Goal: Entertainment & Leisure: Browse casually

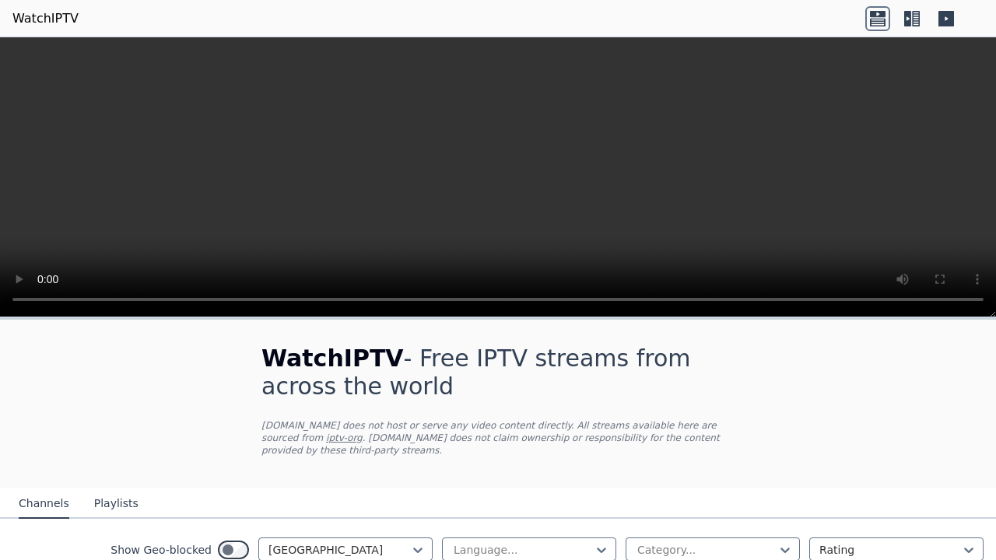
click at [919, 14] on icon at bounding box center [916, 19] width 8 height 16
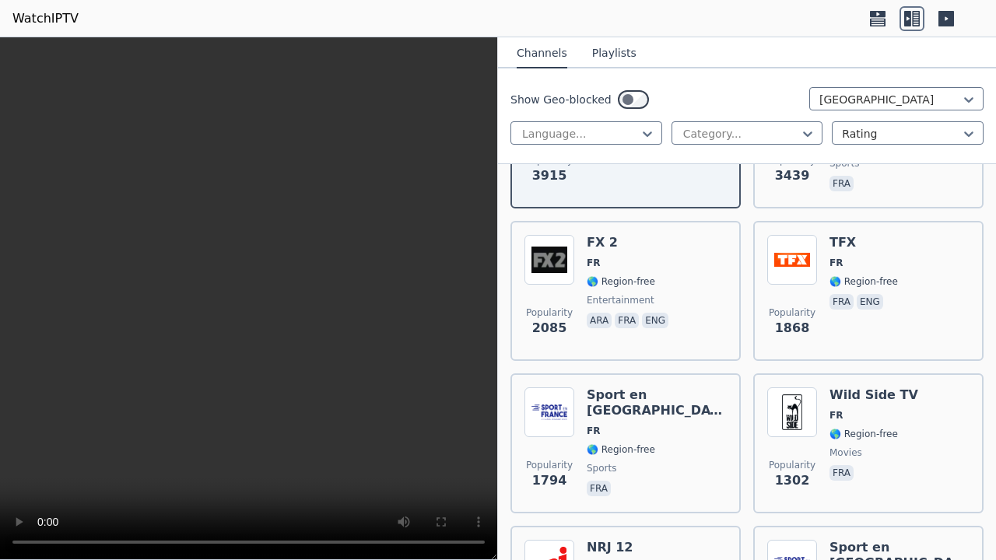
scroll to position [280, 0]
click at [857, 400] on h6 "Wild Side TV" at bounding box center [873, 394] width 89 height 16
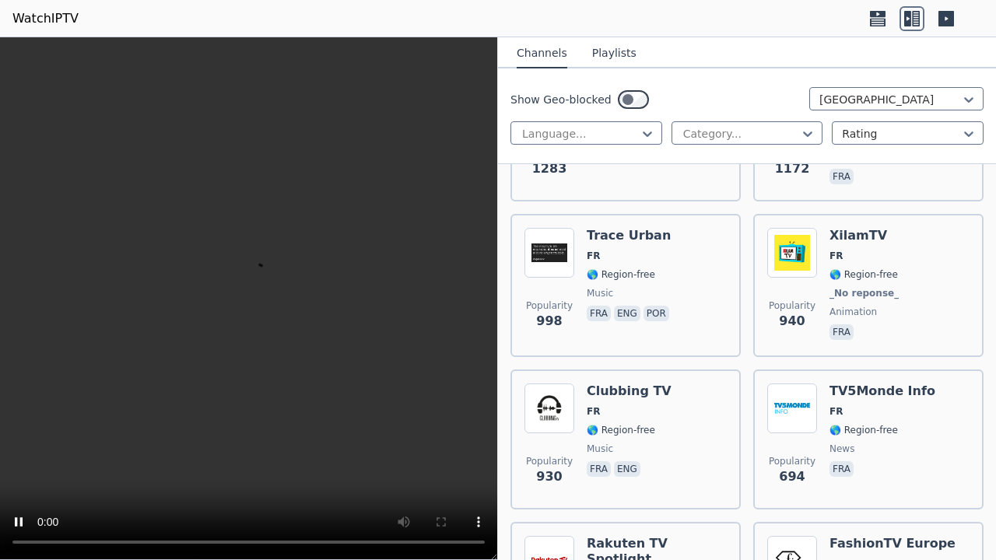
scroll to position [747, 0]
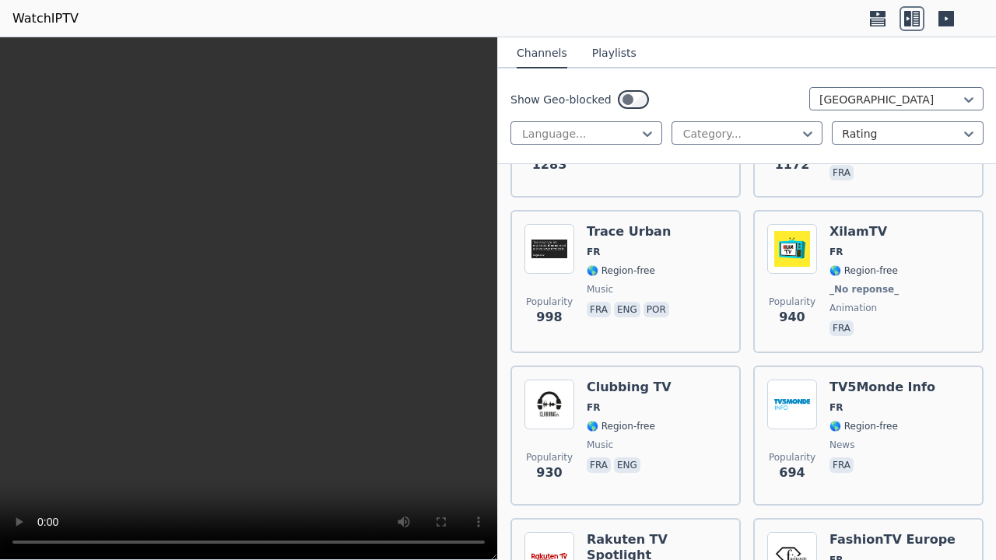
click at [810, 406] on img at bounding box center [792, 405] width 50 height 50
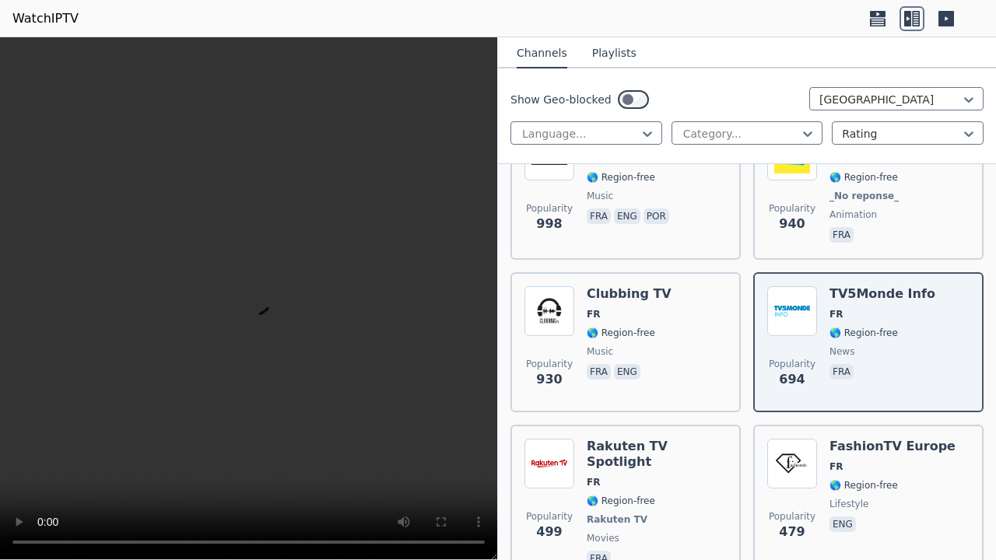
scroll to position [934, 0]
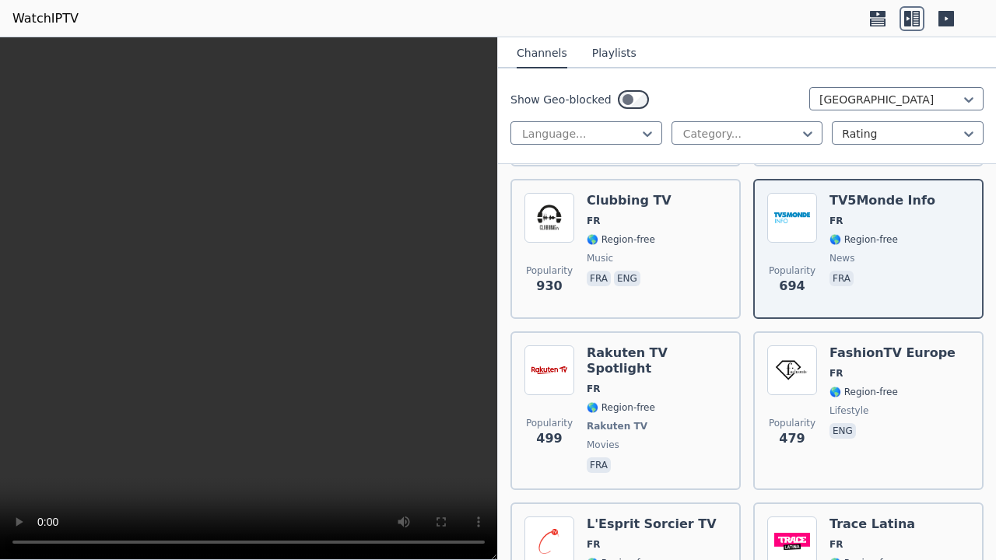
click at [600, 406] on div "Rakuten TV Spotlight FR 🌎 Region-free Rakuten TV movies fra" at bounding box center [657, 410] width 140 height 131
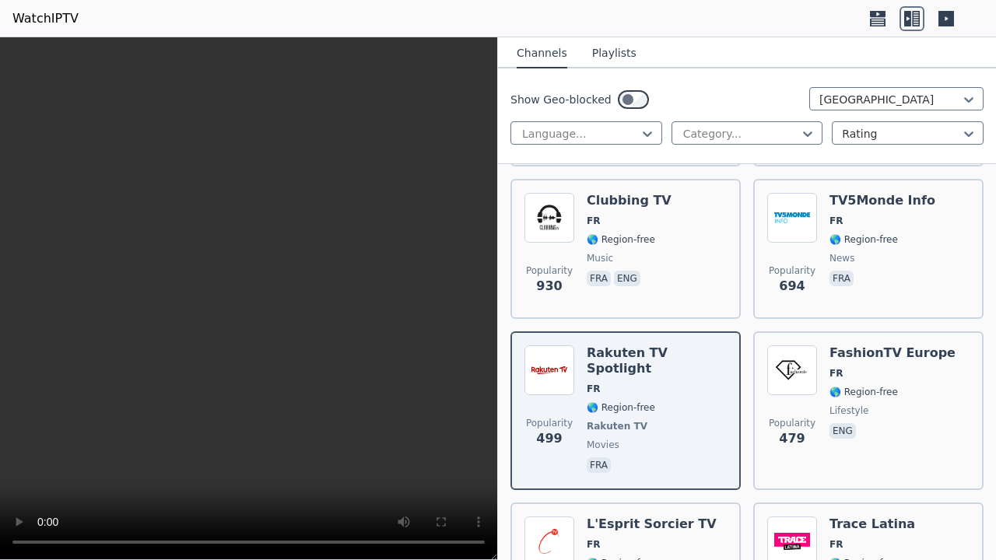
click at [603, 406] on div "Rakuten TV Spotlight FR 🌎 Region-free Rakuten TV movies fra" at bounding box center [657, 410] width 140 height 131
click at [696, 406] on div "Rakuten TV Spotlight FR 🌎 Region-free Rakuten TV movies fra" at bounding box center [657, 410] width 140 height 131
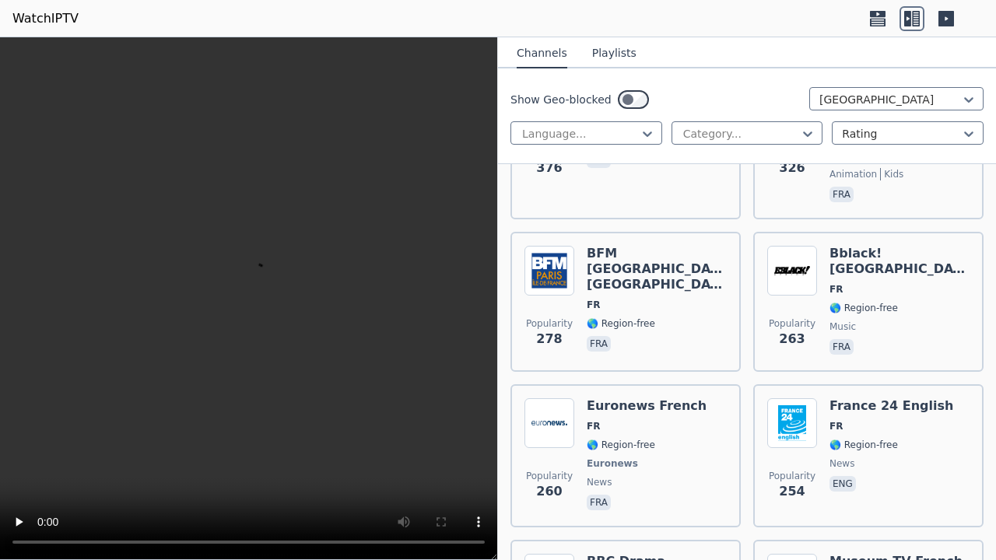
scroll to position [1774, 0]
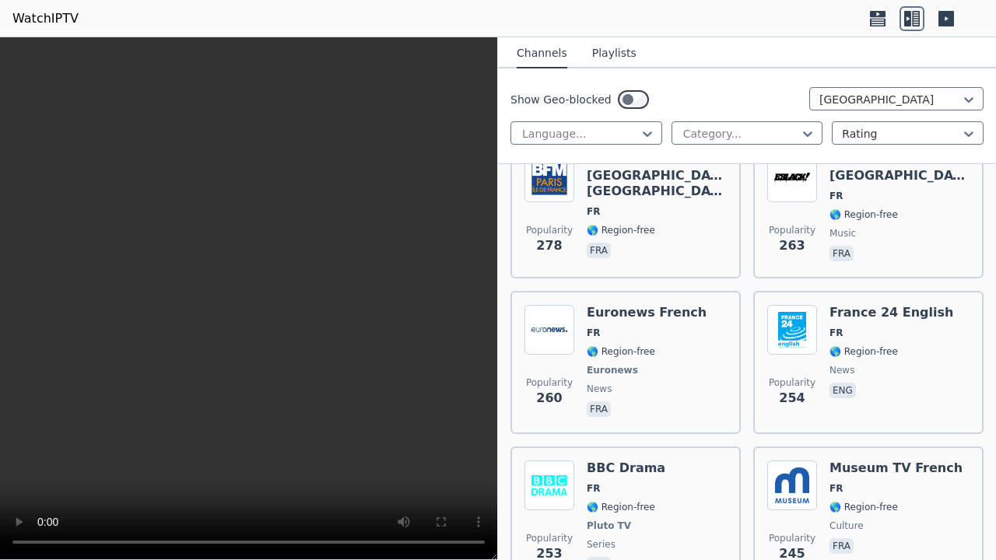
click at [661, 462] on div "Popularity 253 BBC Drama FR 🌎 Region-free Pluto TV series fra" at bounding box center [625, 518] width 202 height 115
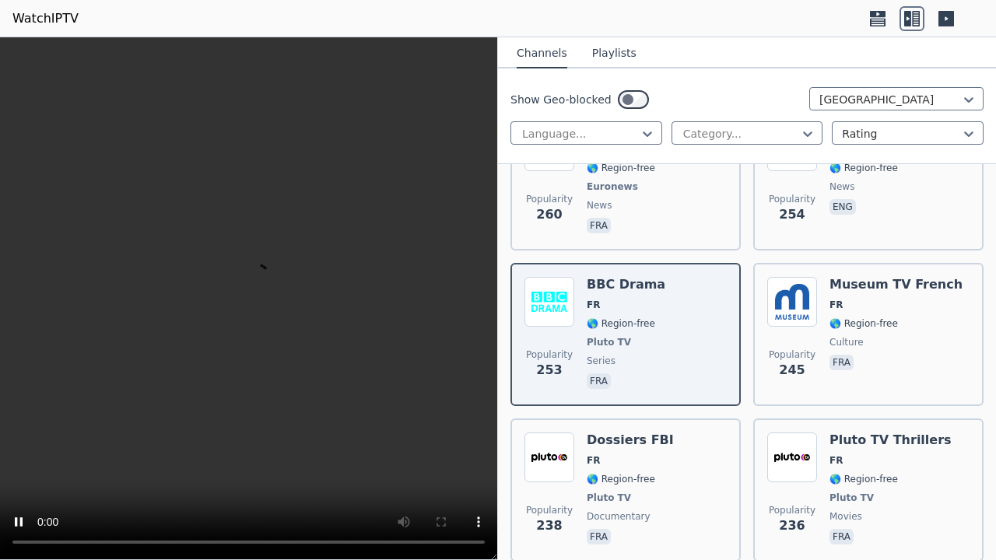
scroll to position [1961, 0]
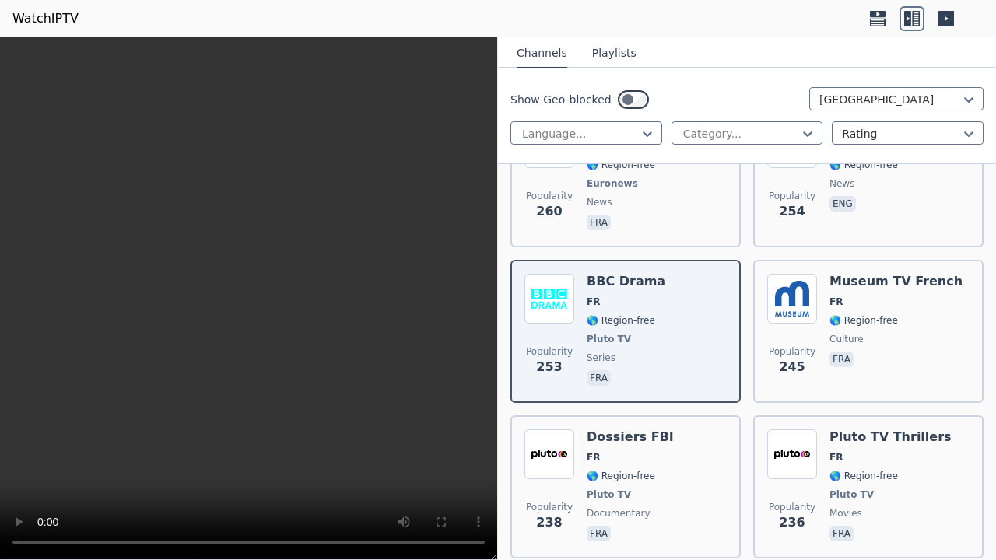
click at [916, 489] on span "Pluto TV" at bounding box center [890, 495] width 122 height 12
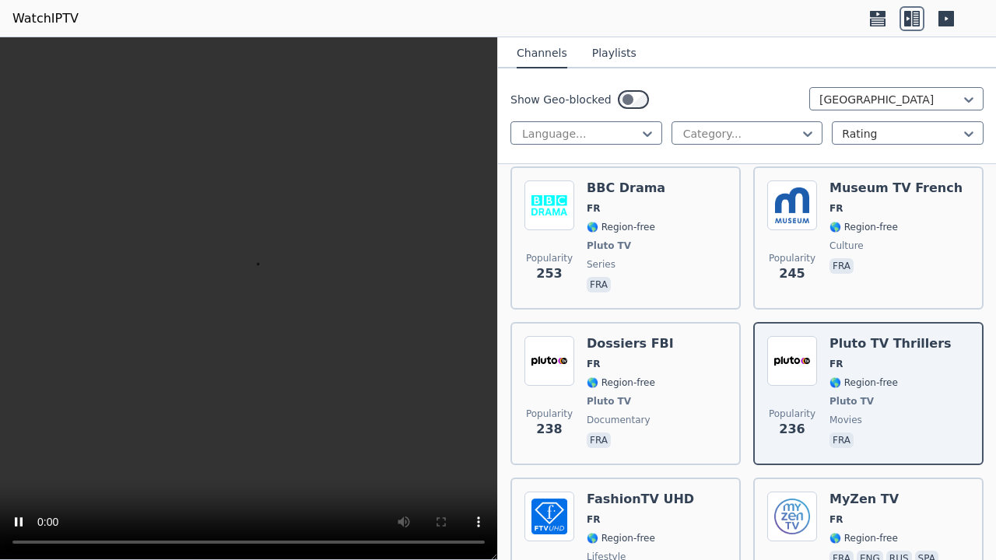
scroll to position [2147, 0]
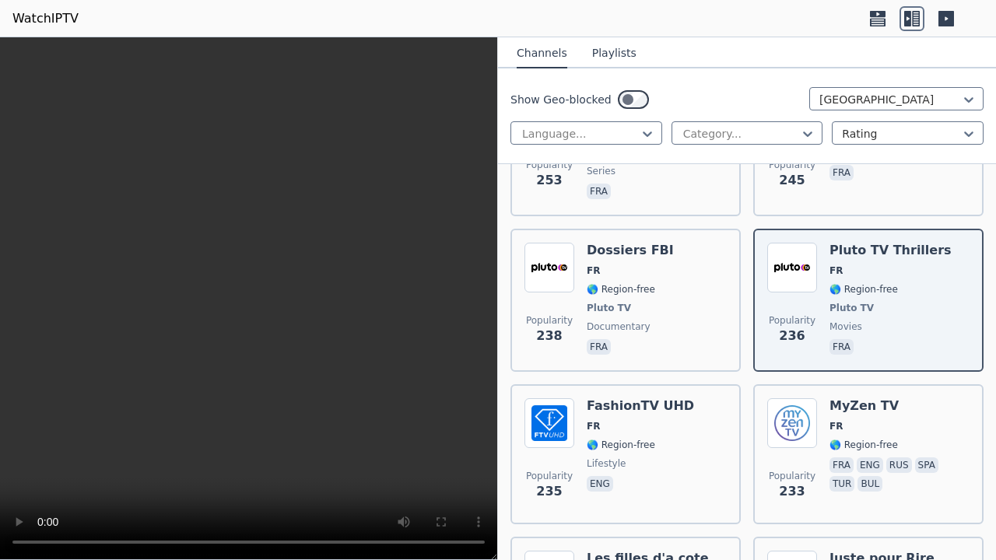
click at [913, 462] on span "fra eng rus spa tur bul" at bounding box center [899, 475] width 140 height 37
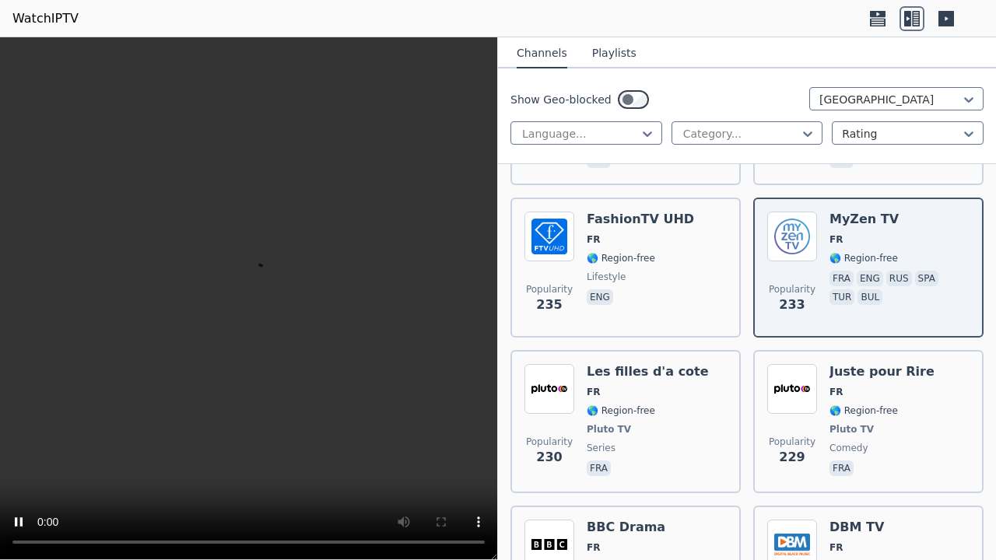
scroll to position [2427, 0]
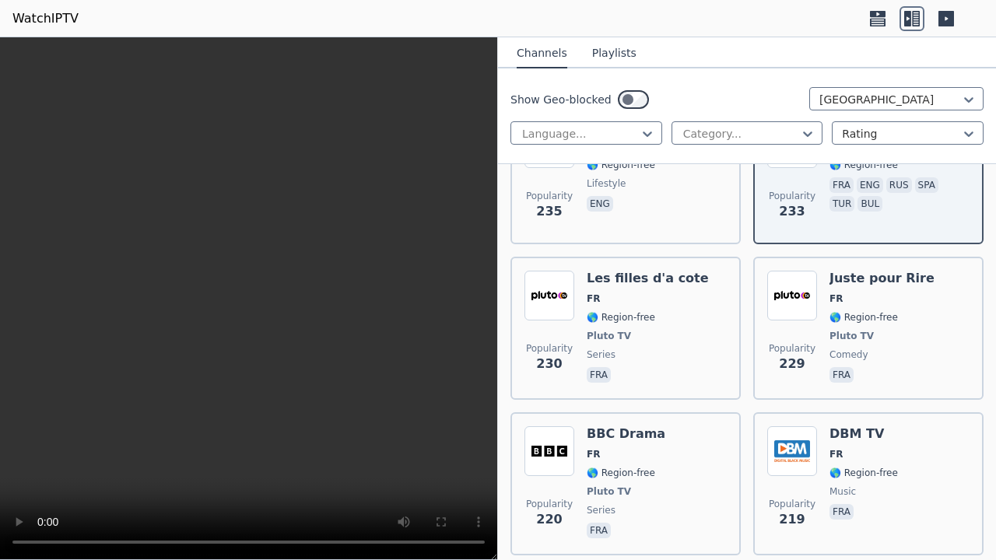
click at [611, 485] on span "Pluto TV" at bounding box center [609, 491] width 44 height 12
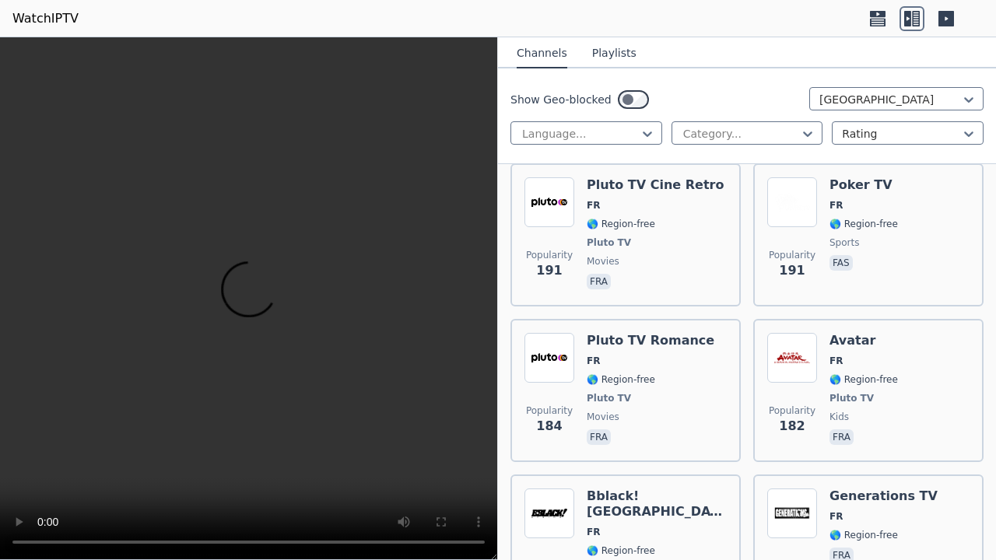
scroll to position [3081, 0]
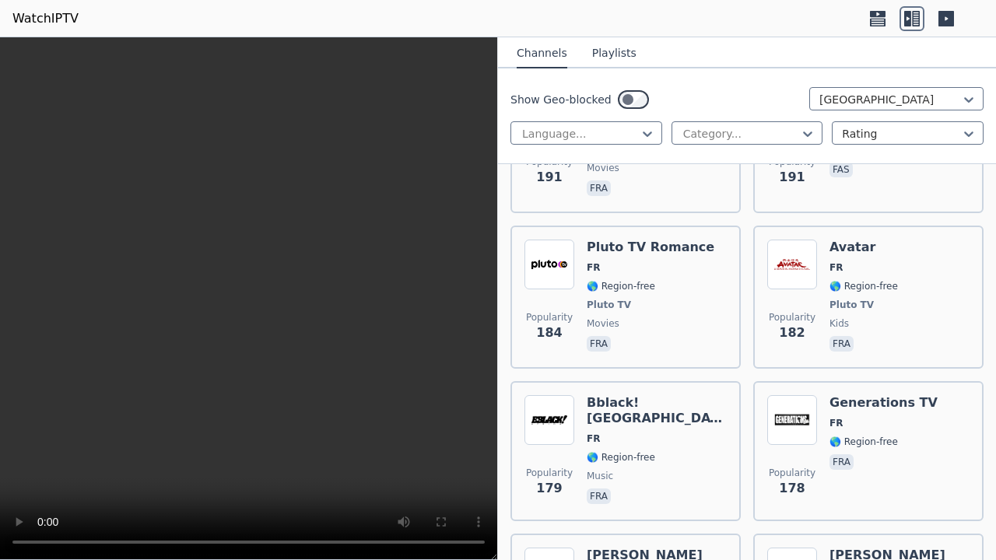
click at [922, 400] on div "Popularity 178 Generations TV FR 🌎 Region-free fra" at bounding box center [868, 451] width 202 height 112
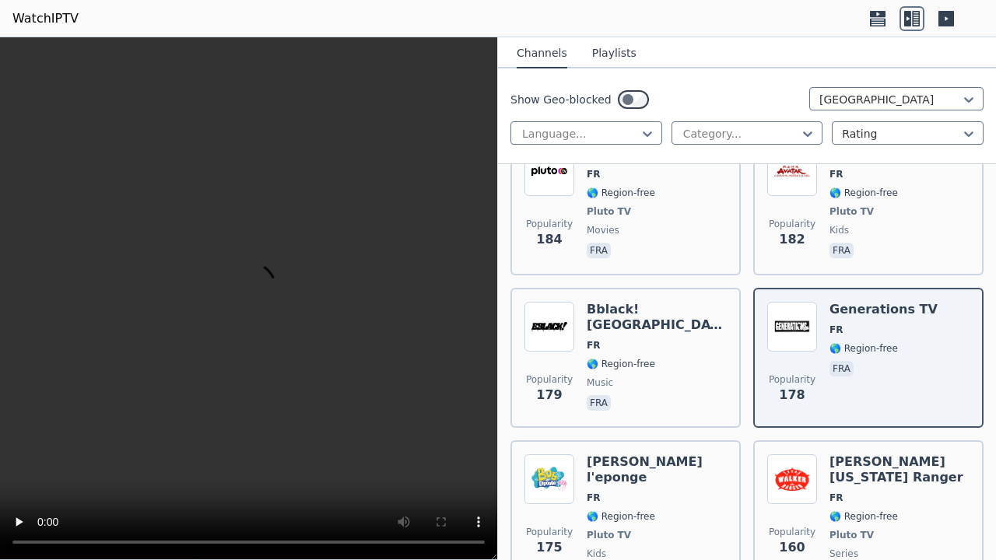
scroll to position [3268, 0]
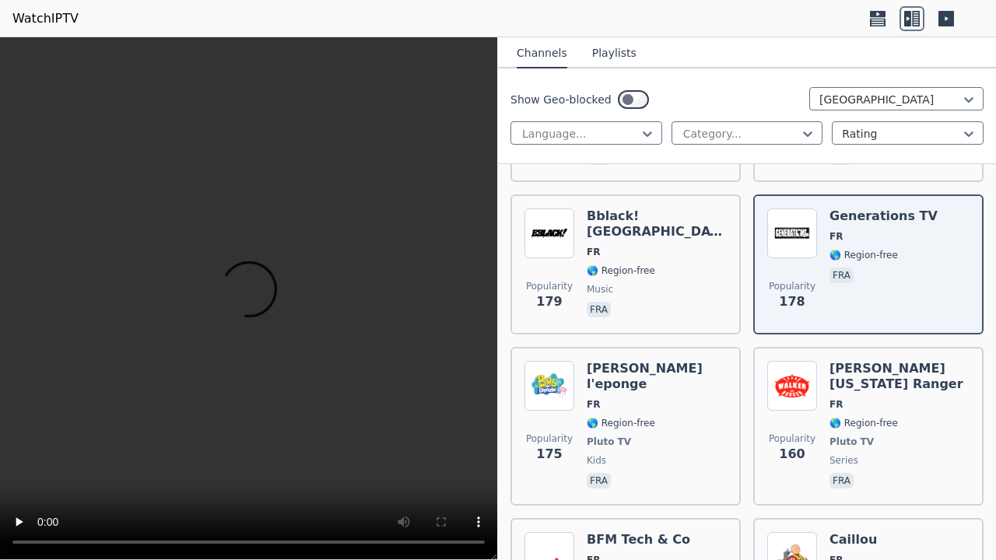
click at [623, 436] on span "Pluto TV" at bounding box center [609, 442] width 44 height 12
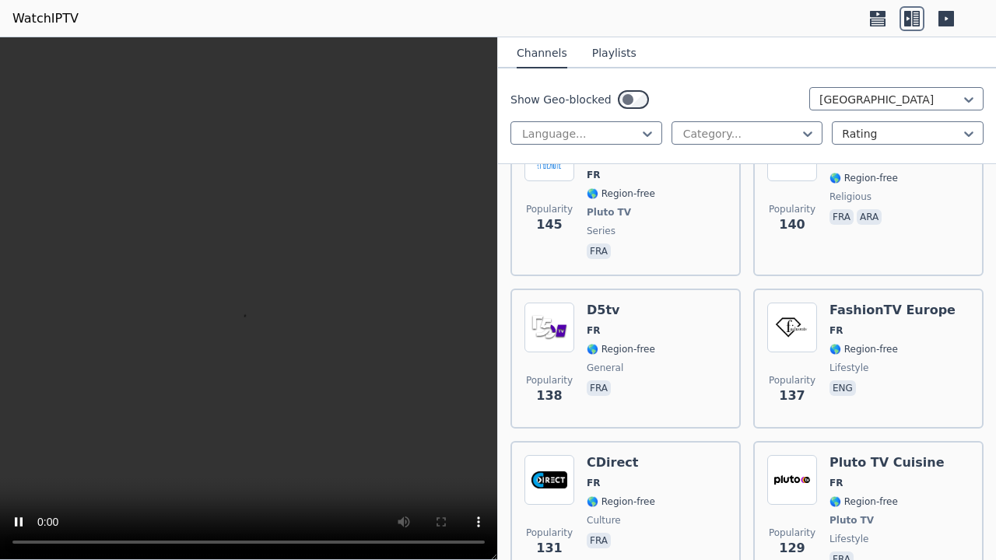
scroll to position [4015, 0]
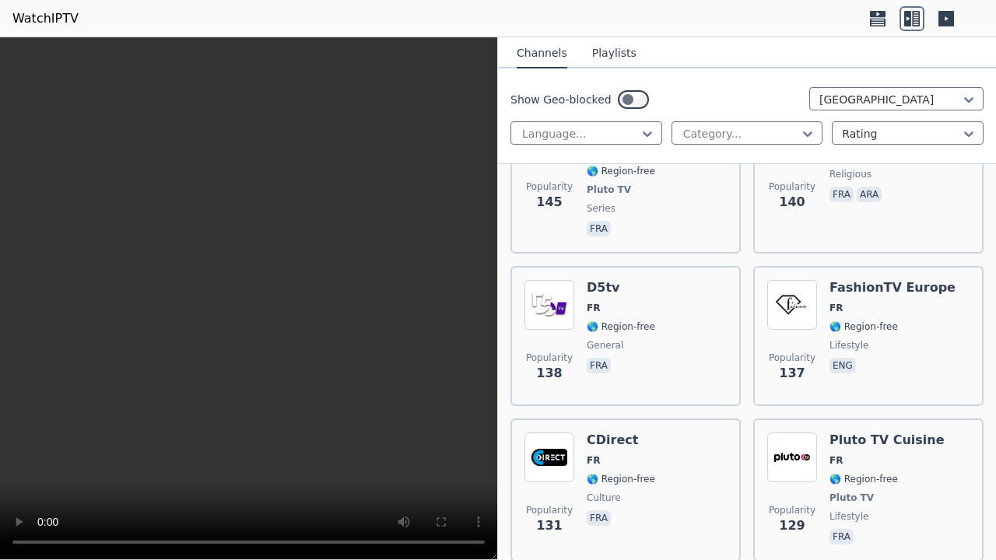
click at [657, 280] on div "Popularity 138 D5tv FR 🌎 Region-free general fra" at bounding box center [625, 336] width 202 height 112
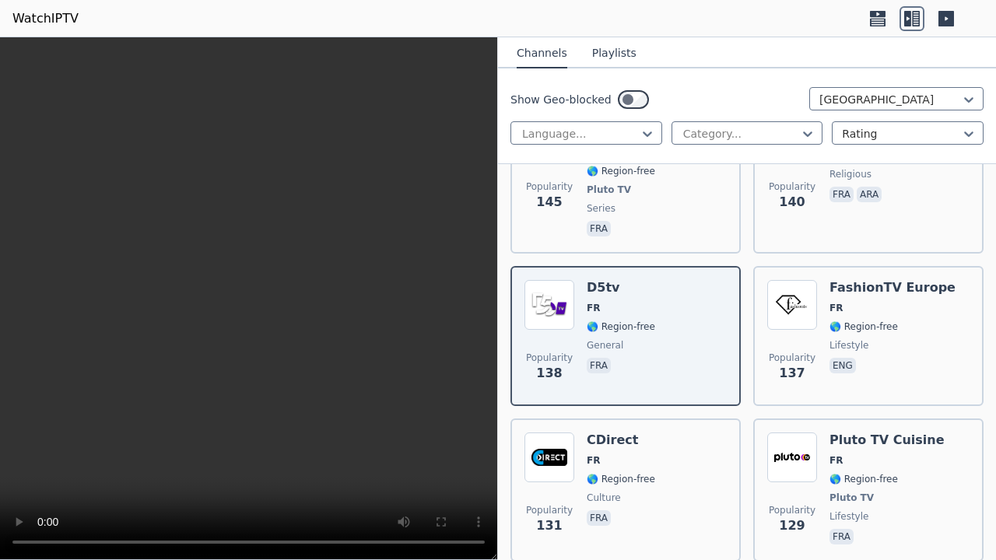
click at [909, 280] on div "FashionTV Europe FR 🌎 Region-free lifestyle eng" at bounding box center [892, 336] width 126 height 112
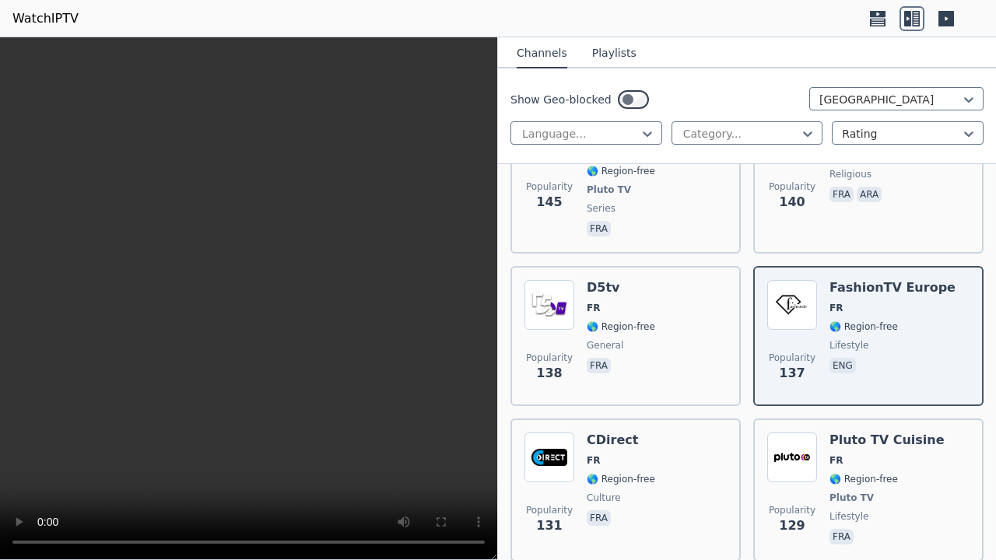
click at [611, 433] on div "CDirect FR 🌎 Region-free culture fra" at bounding box center [621, 490] width 68 height 115
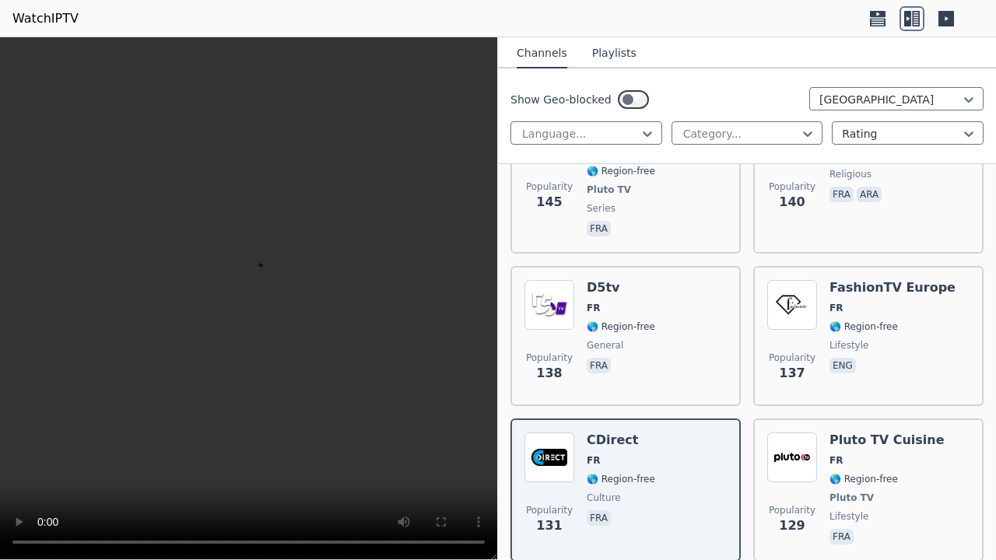
scroll to position [4108, 0]
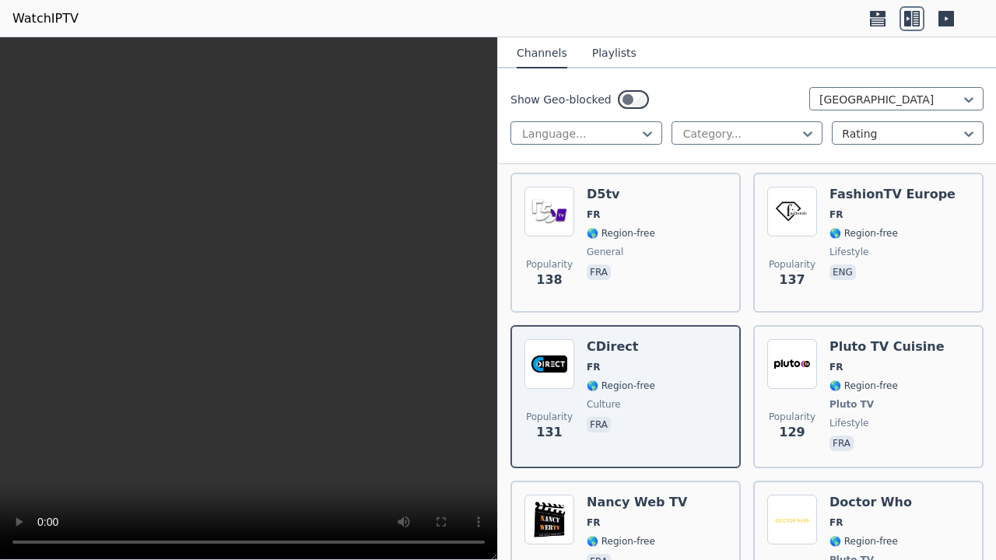
click at [629, 554] on span "fra" at bounding box center [637, 563] width 100 height 19
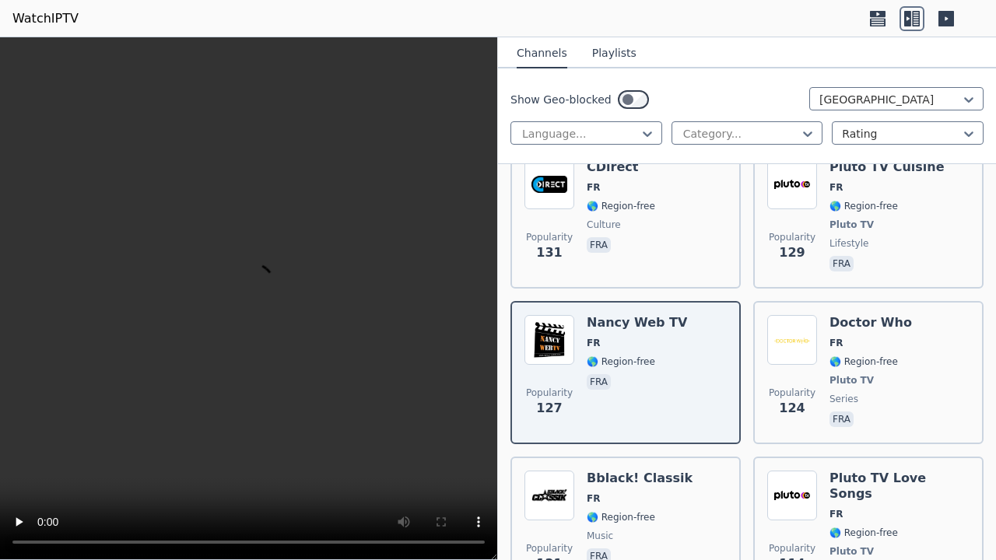
scroll to position [4295, 0]
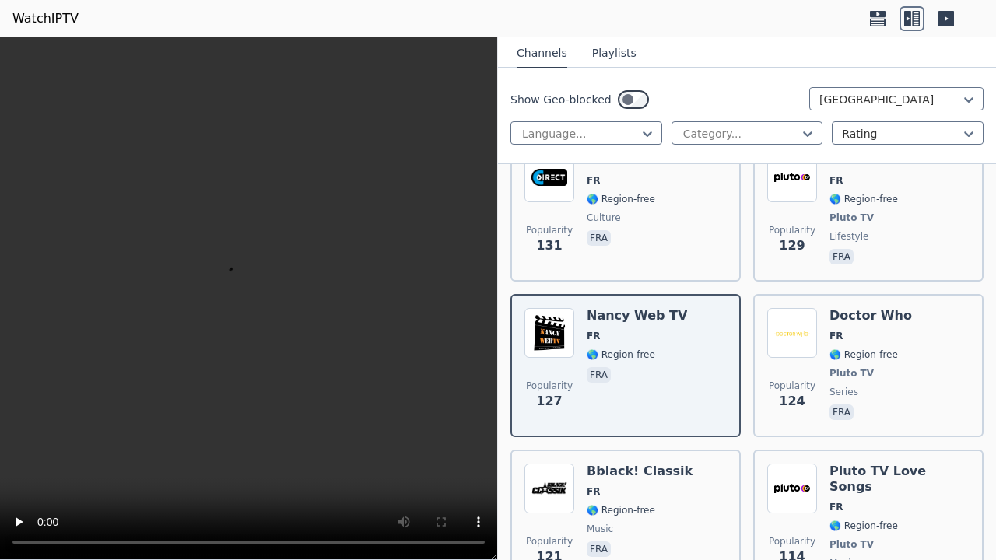
click at [629, 523] on span "music" at bounding box center [640, 529] width 106 height 12
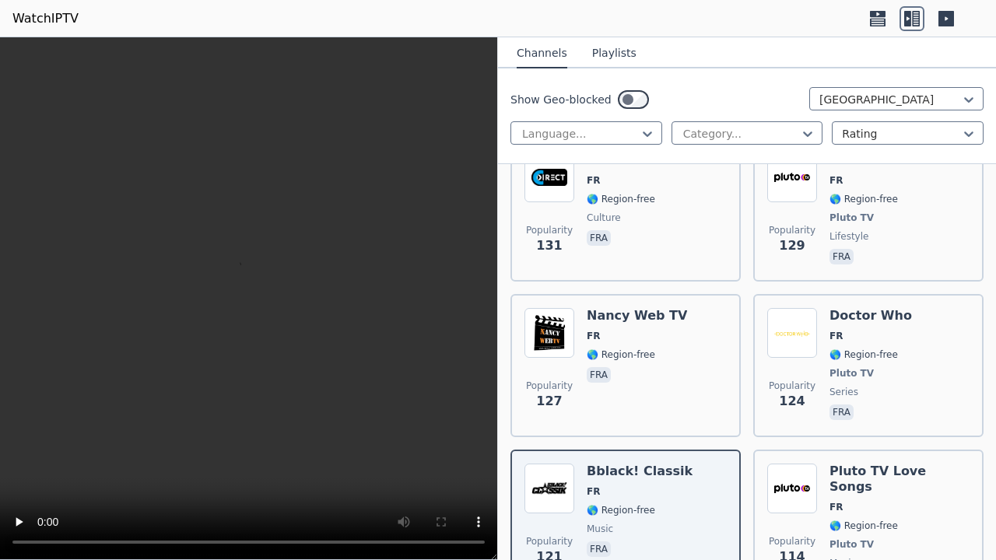
click at [863, 538] on span "Pluto TV" at bounding box center [851, 544] width 44 height 12
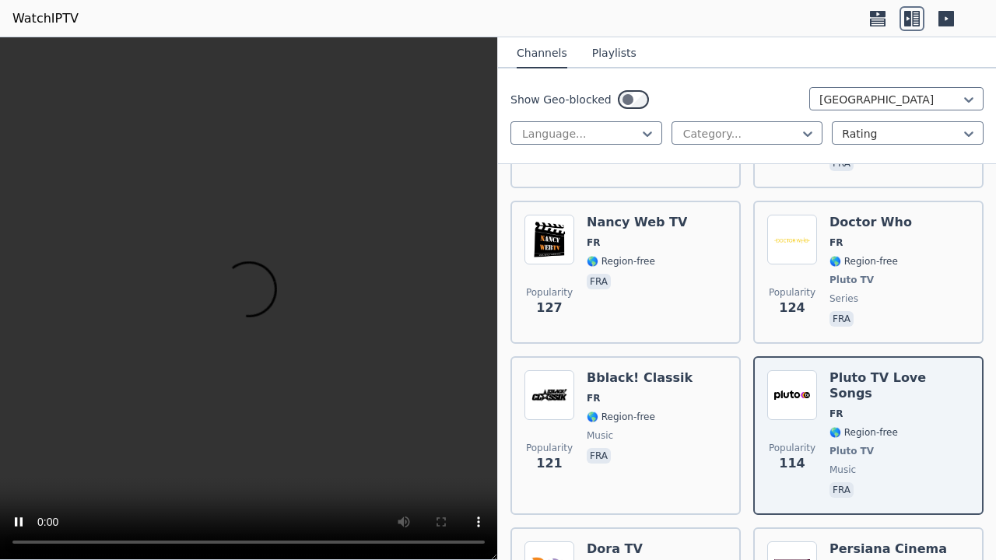
scroll to position [4481, 0]
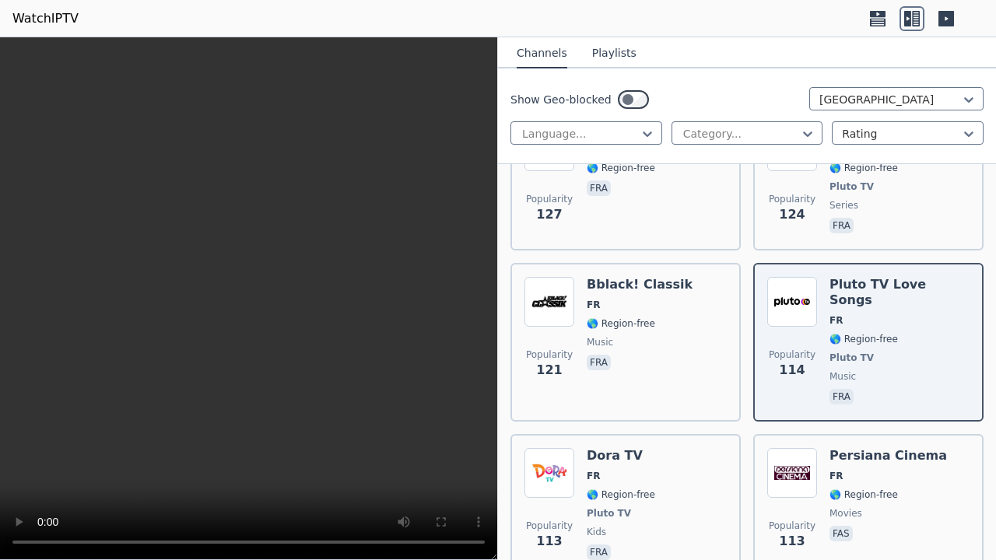
click at [863, 470] on div "Persiana Cinema FR 🌎 Region-free movies fas" at bounding box center [887, 505] width 117 height 115
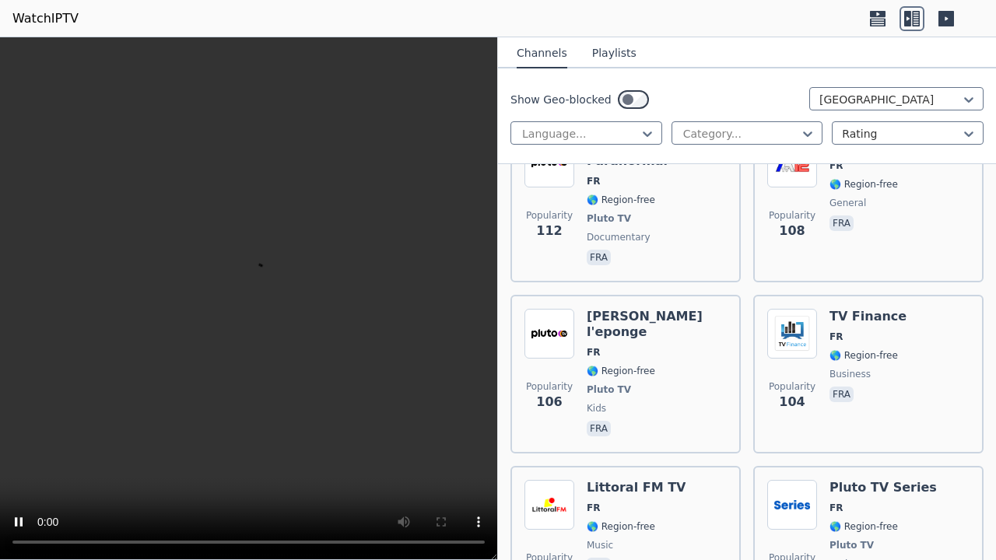
scroll to position [4948, 0]
click at [894, 479] on div "Pluto TV Series FR 🌎 Region-free Pluto TV series fra" at bounding box center [882, 536] width 107 height 115
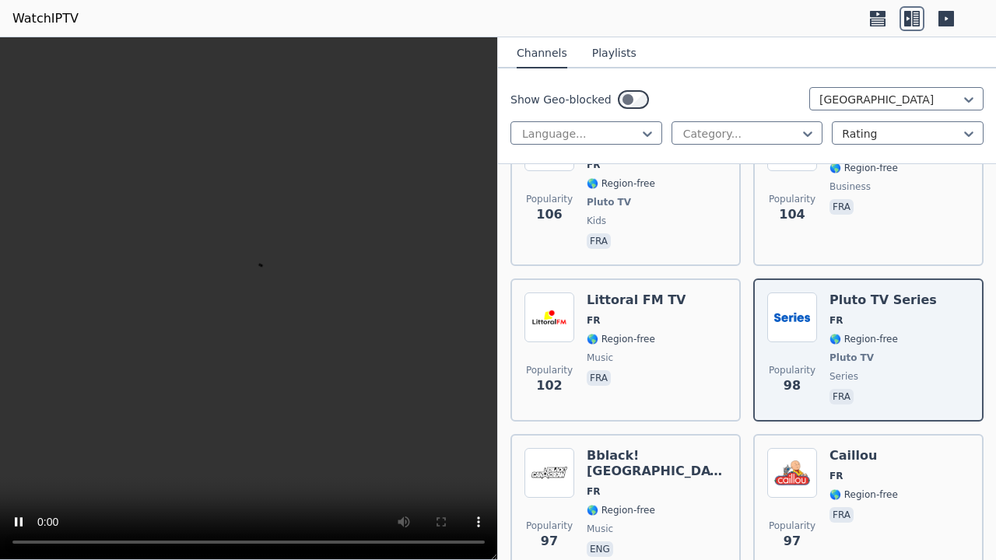
scroll to position [5228, 0]
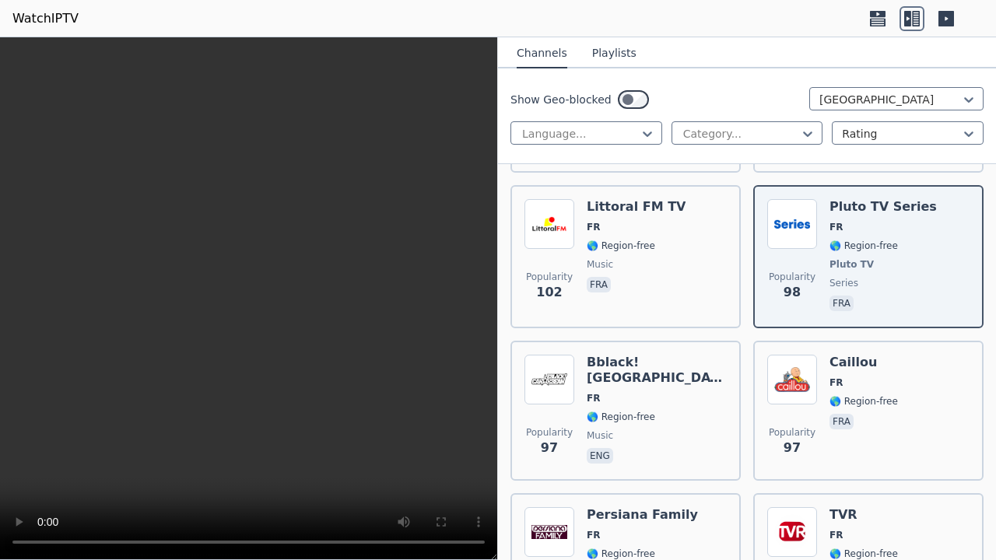
click at [801, 507] on img at bounding box center [792, 532] width 50 height 50
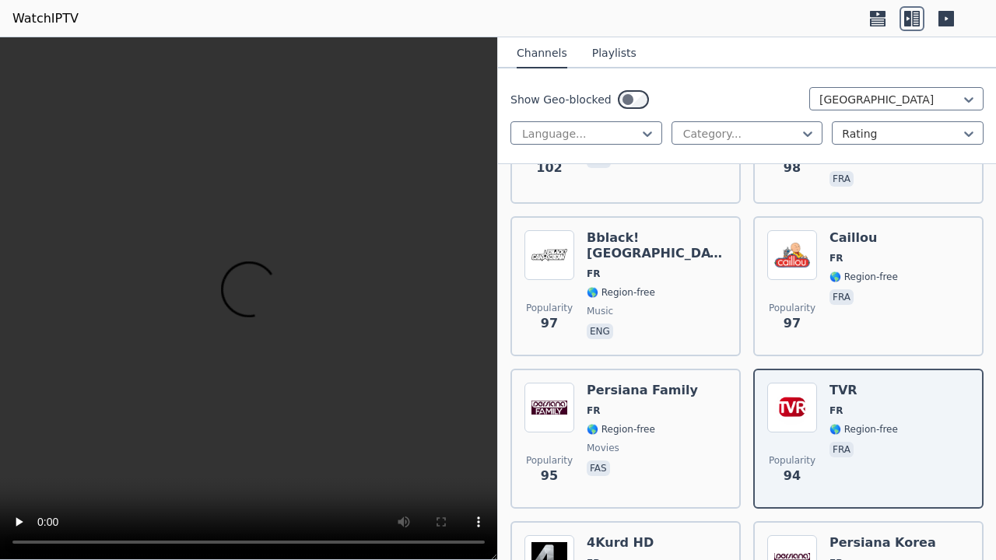
scroll to position [5415, 0]
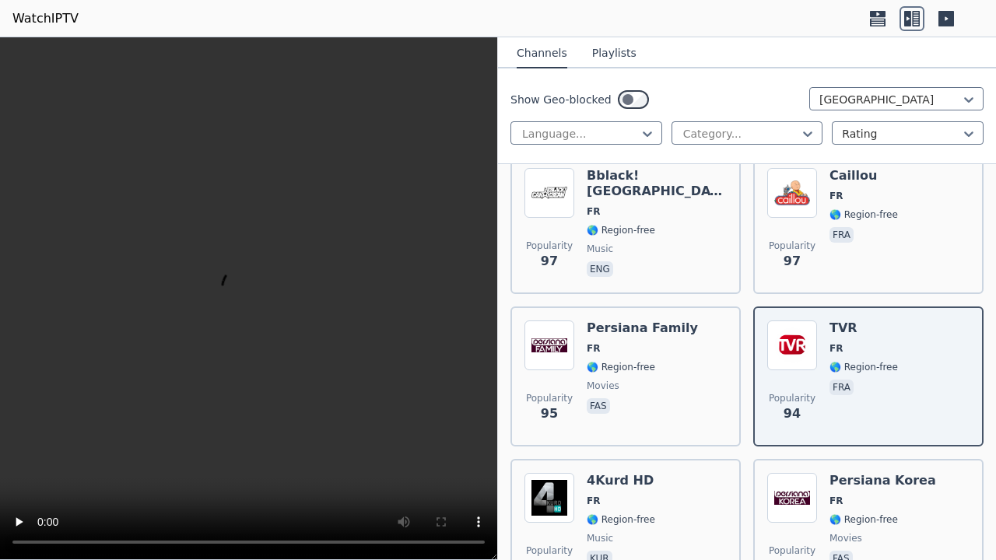
click at [642, 532] on span "music" at bounding box center [621, 538] width 68 height 12
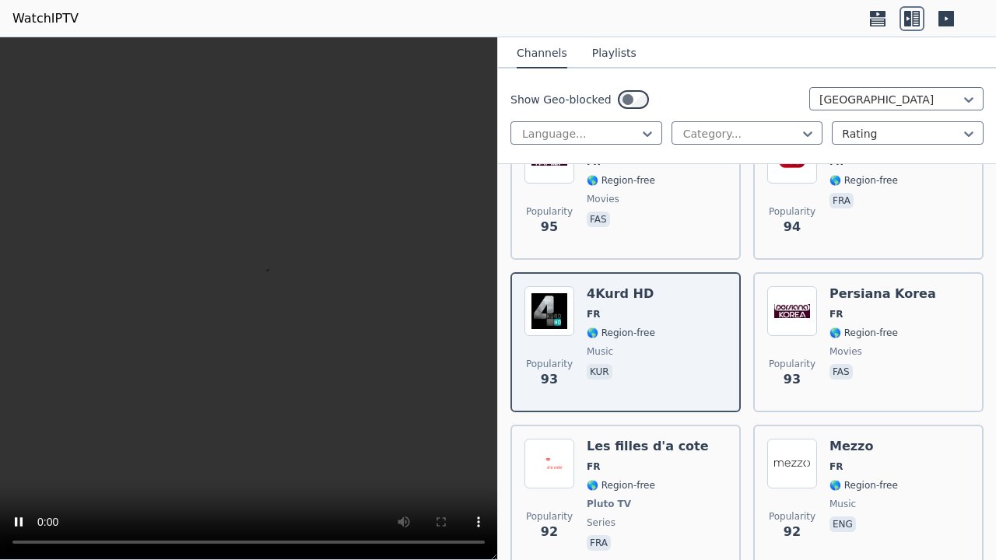
scroll to position [5695, 0]
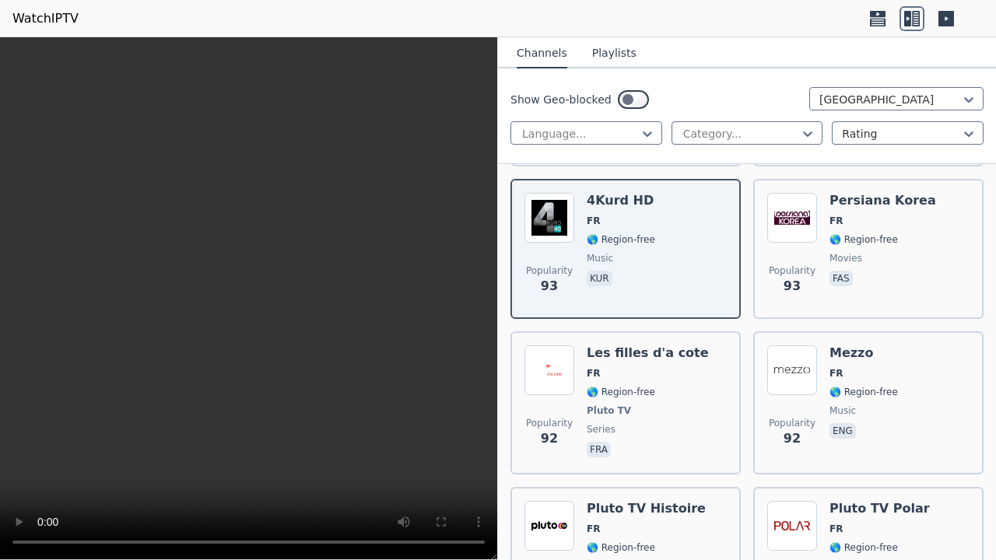
click at [645, 541] on span "🌎 Region-free" at bounding box center [621, 547] width 68 height 12
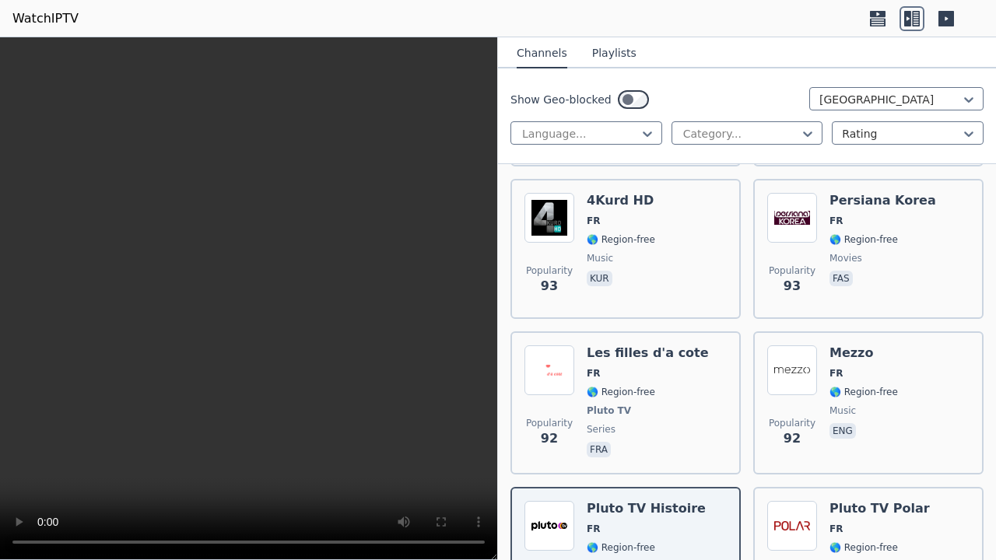
click at [897, 501] on div "Pluto TV Polar FR 🌎 Region-free Pluto TV series fra" at bounding box center [879, 558] width 100 height 115
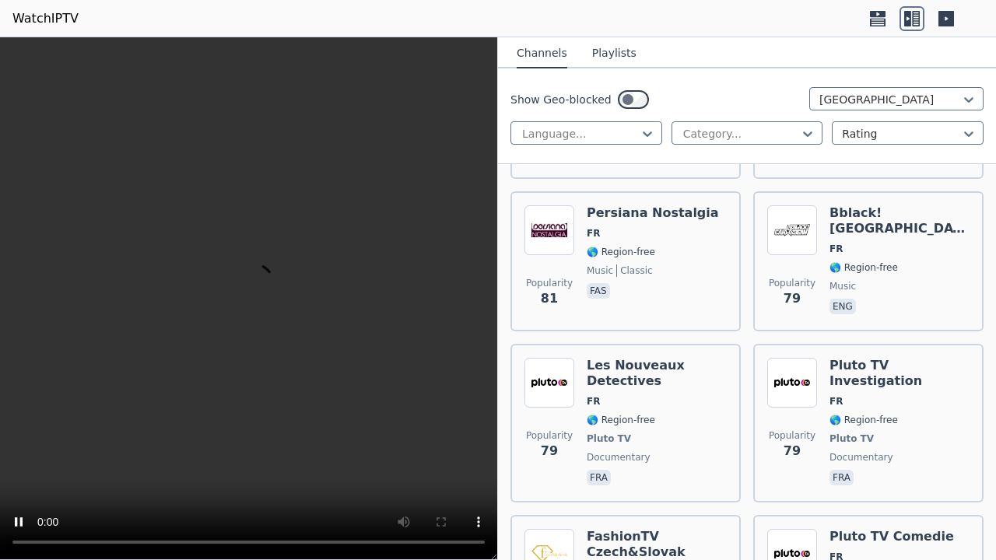
scroll to position [6722, 0]
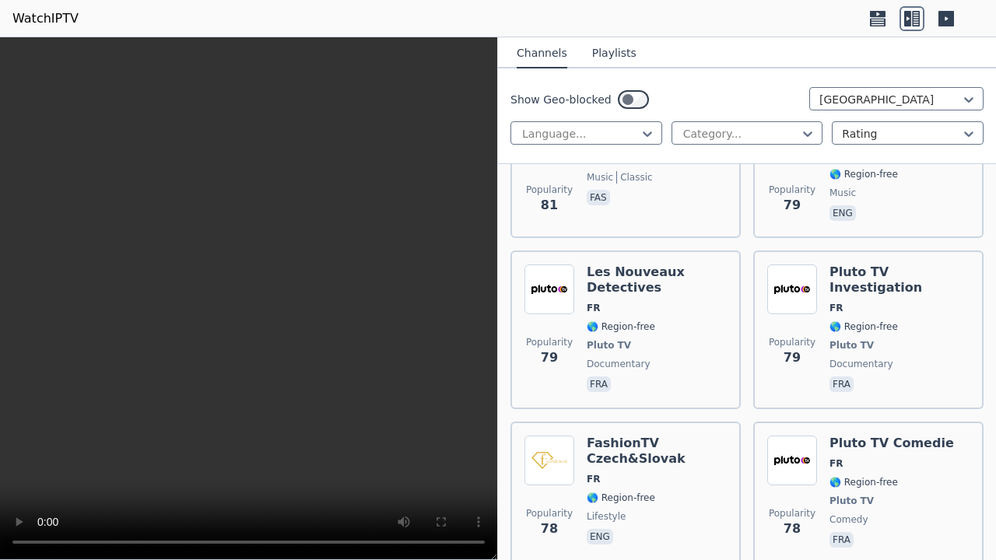
click at [903, 436] on div "Pluto TV Comedie FR 🌎 Region-free Pluto TV comedy fra" at bounding box center [891, 493] width 124 height 115
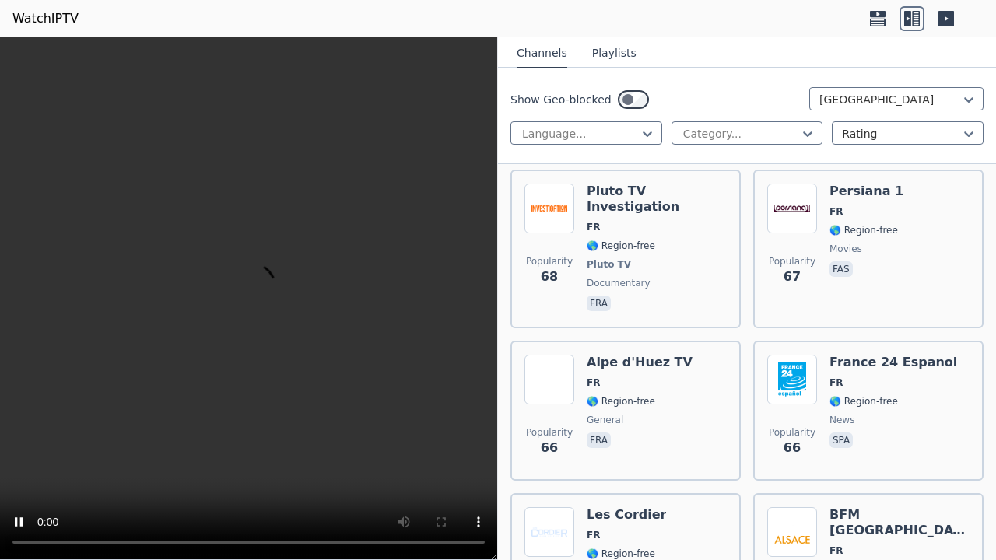
scroll to position [8029, 0]
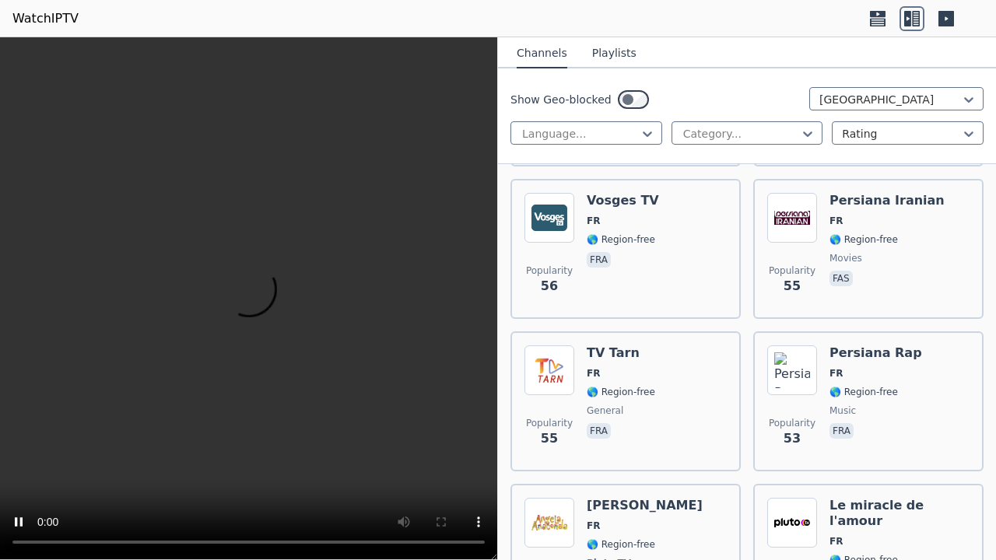
scroll to position [9616, 0]
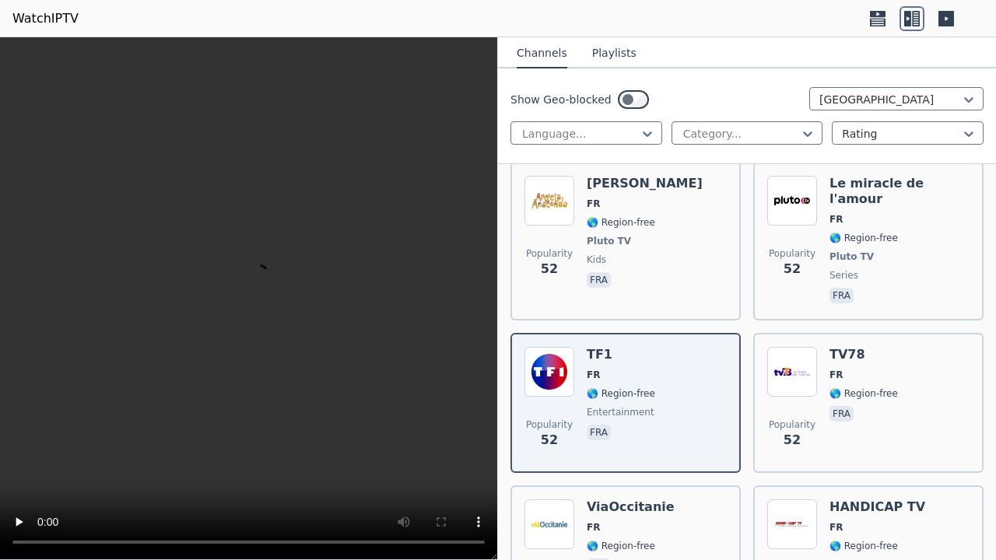
scroll to position [9896, 0]
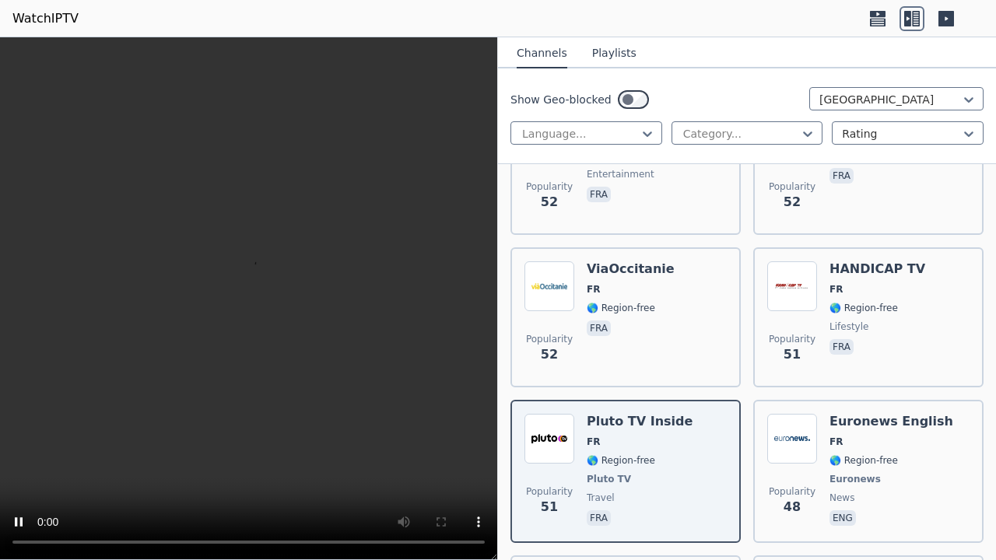
scroll to position [10176, 0]
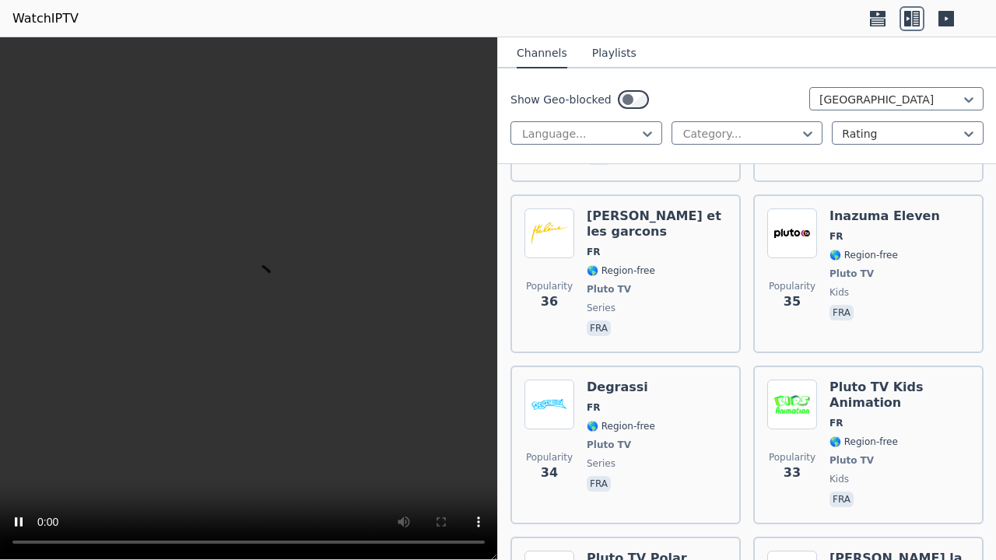
scroll to position [11483, 0]
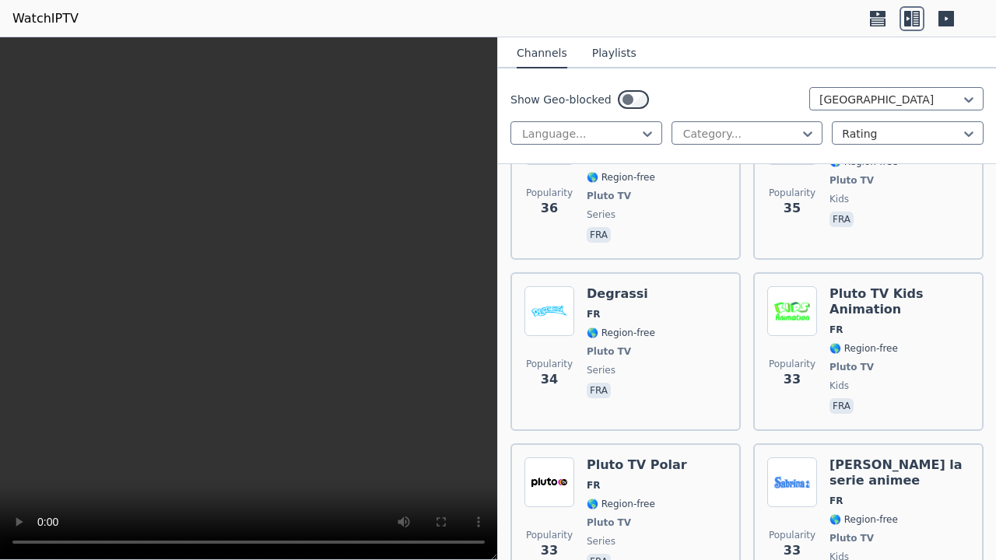
click at [640, 457] on div "Pluto TV Polar FR 🌎 Region-free Pluto TV series fra" at bounding box center [637, 522] width 100 height 131
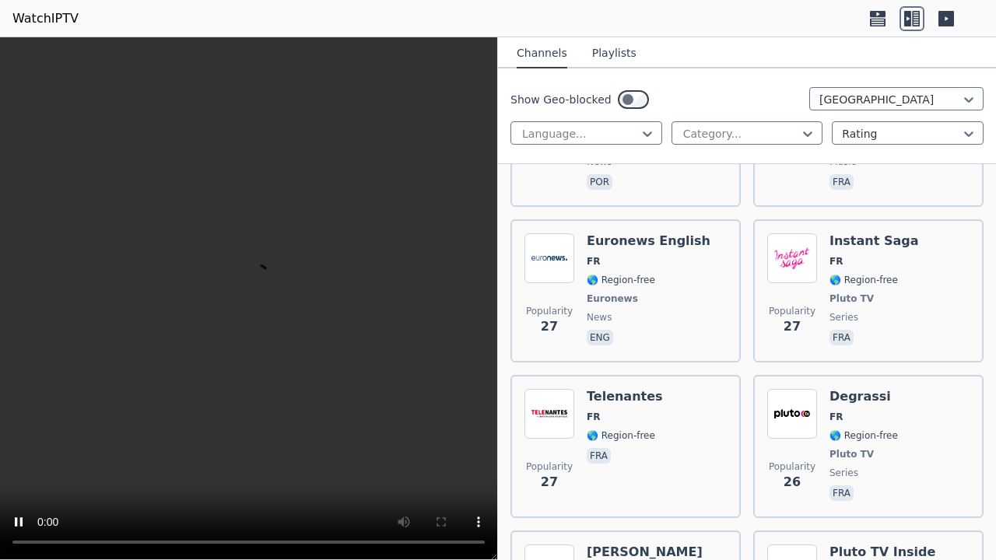
scroll to position [13257, 0]
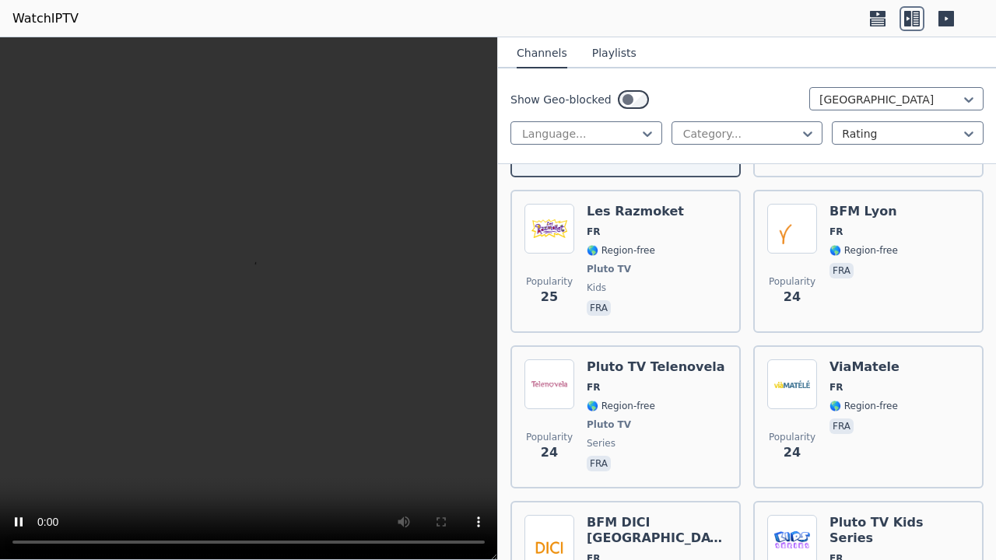
scroll to position [13817, 0]
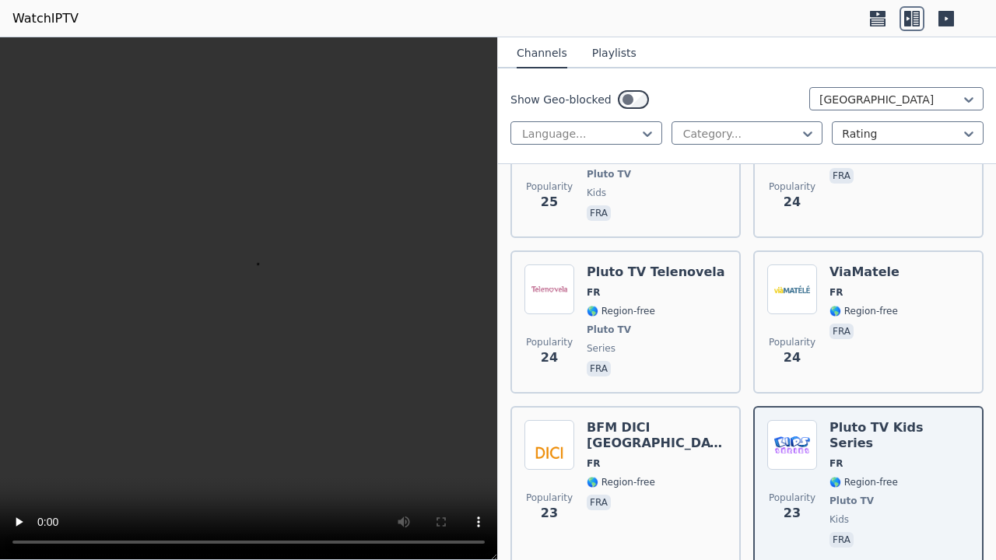
scroll to position [14004, 0]
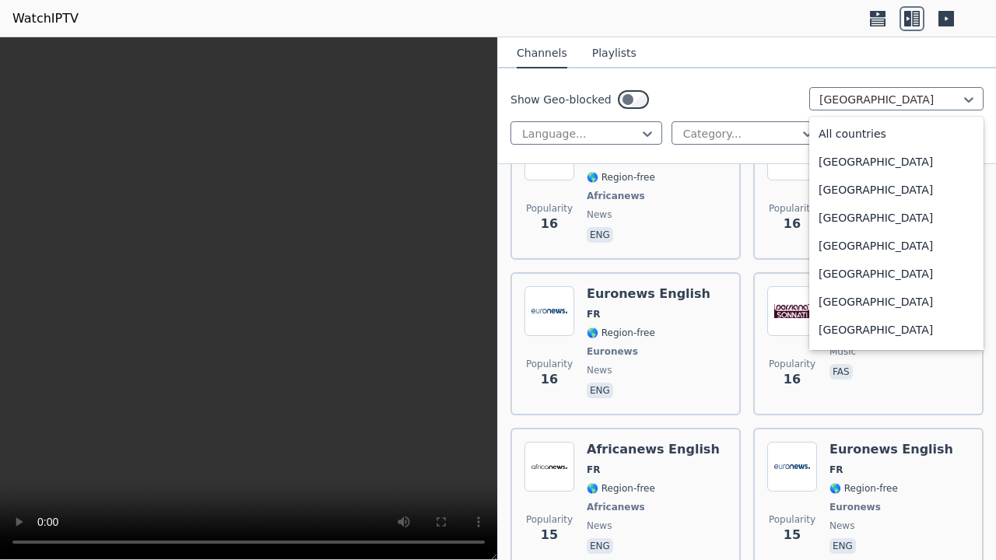
scroll to position [1852, 0]
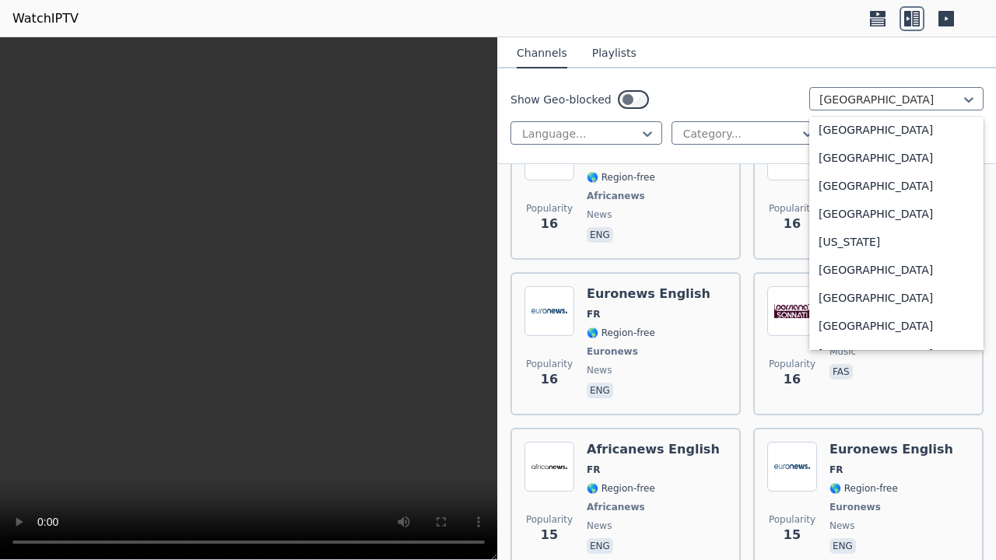
click at [666, 520] on span "news" at bounding box center [653, 526] width 133 height 12
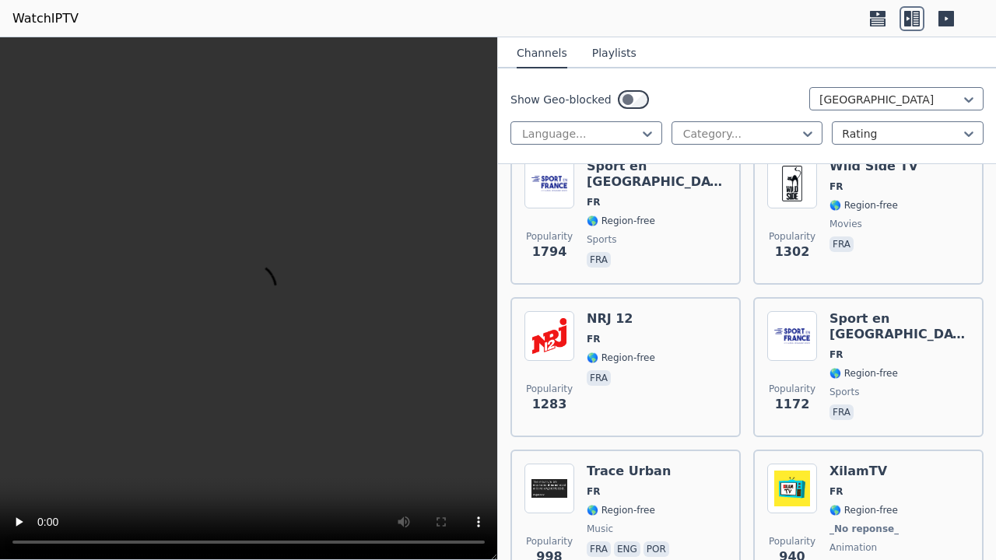
scroll to position [414, 0]
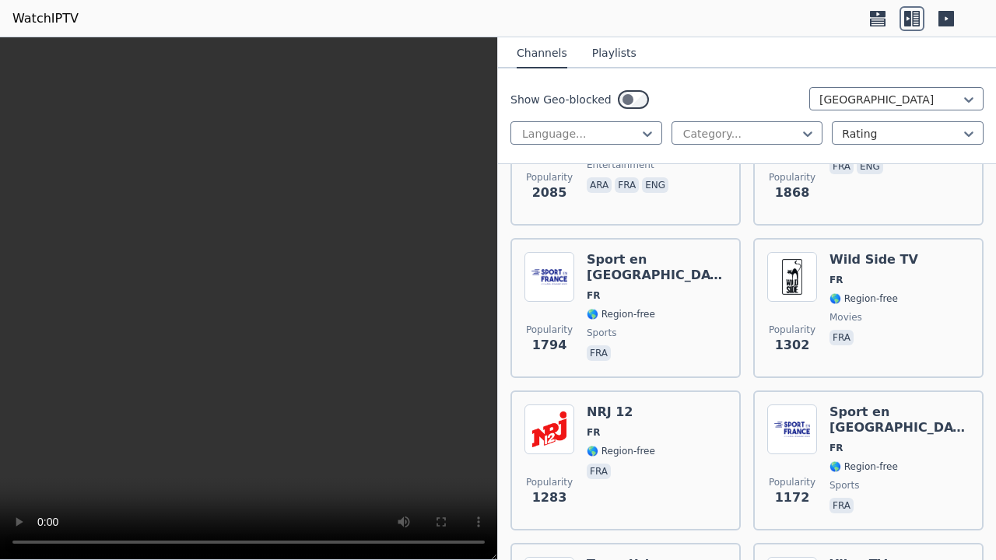
click at [924, 338] on div "Popularity 1302 Wild Side TV FR 🌎 Region-free movies fra" at bounding box center [868, 308] width 202 height 112
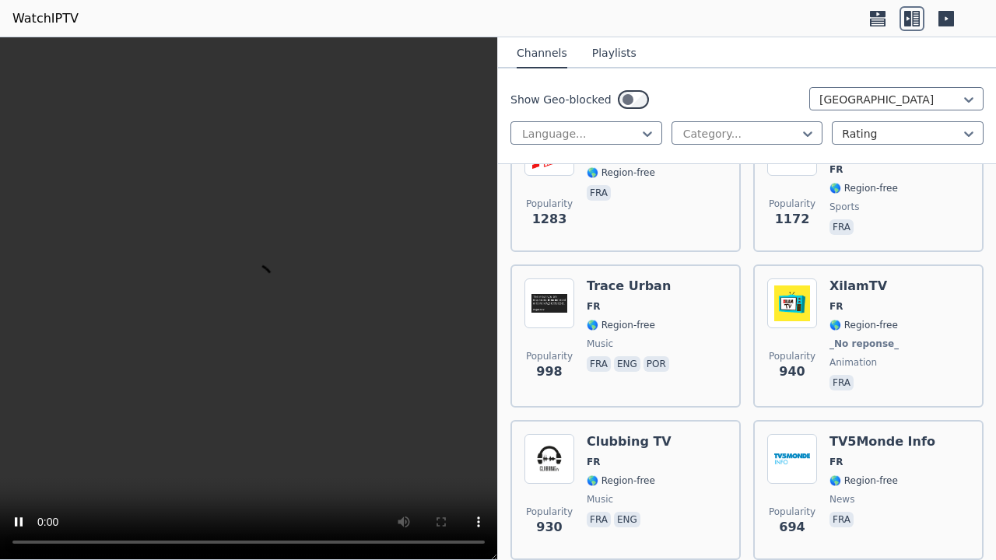
scroll to position [694, 0]
click at [626, 338] on span "music" at bounding box center [630, 342] width 86 height 12
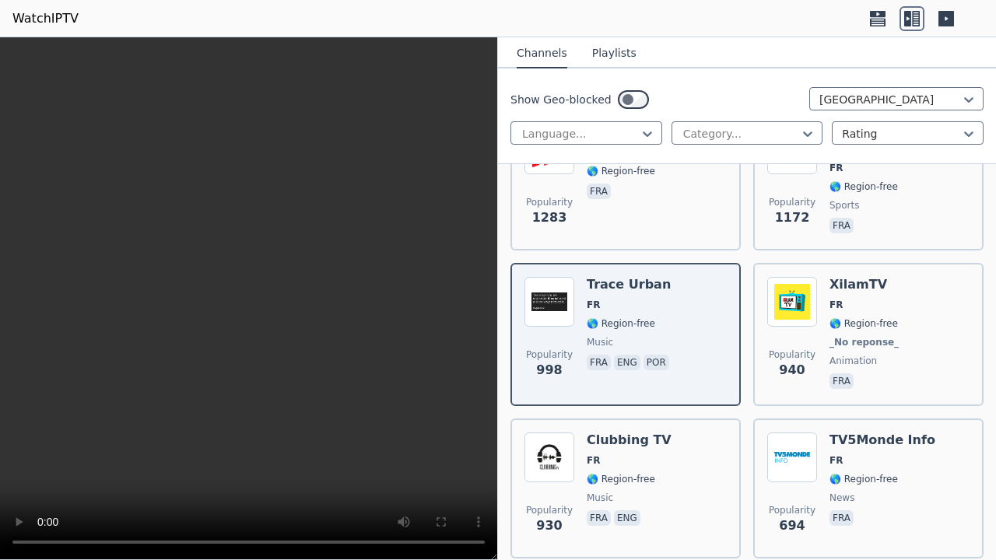
click at [862, 461] on span "FR" at bounding box center [882, 460] width 106 height 12
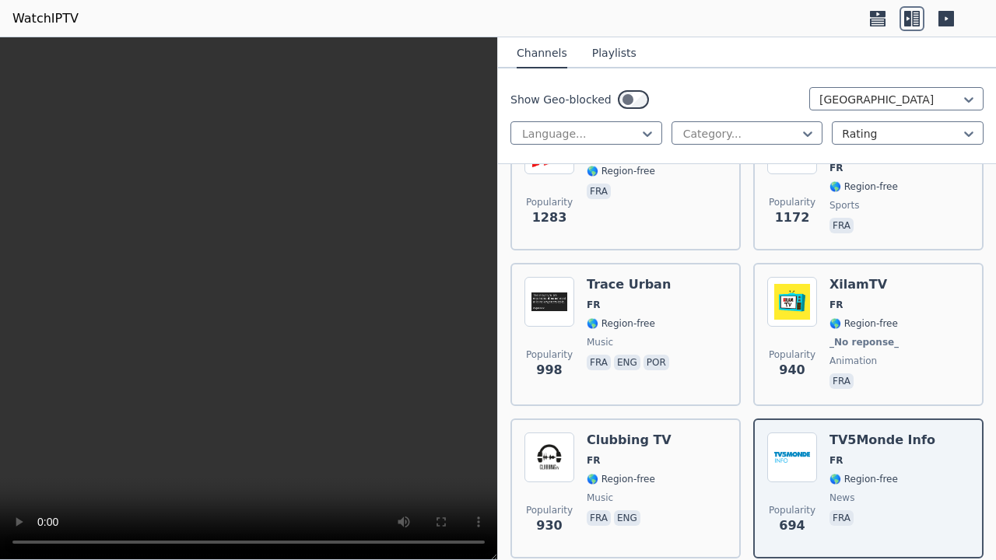
click at [862, 334] on div "XilamTV FR 🌎 Region-free _No reponse_ animation fra" at bounding box center [865, 334] width 72 height 115
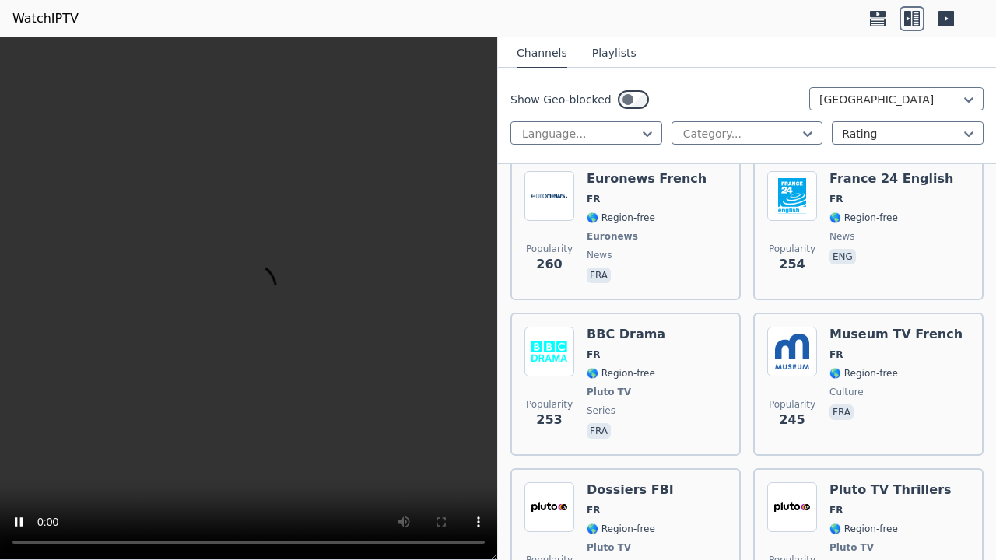
scroll to position [2001, 0]
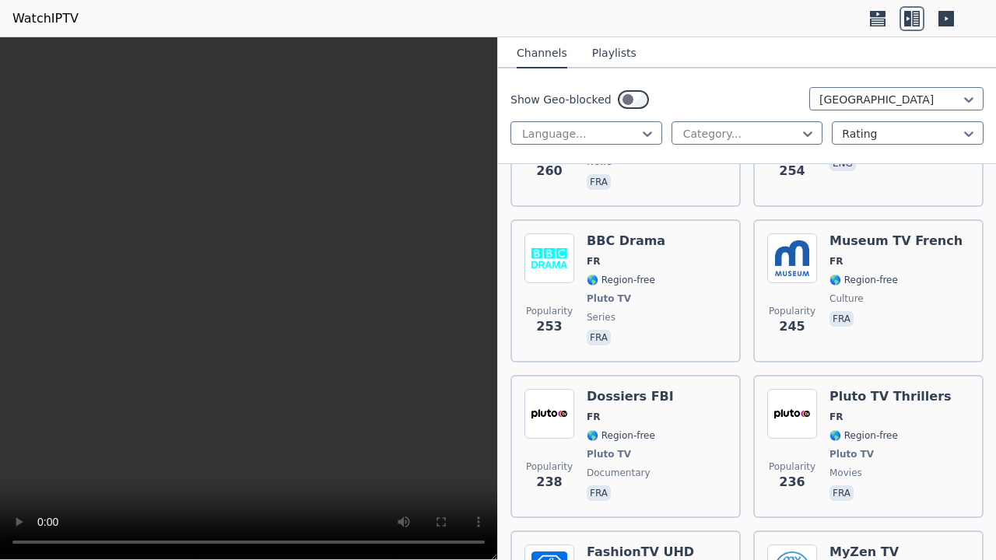
click at [918, 467] on span "movies" at bounding box center [890, 473] width 122 height 12
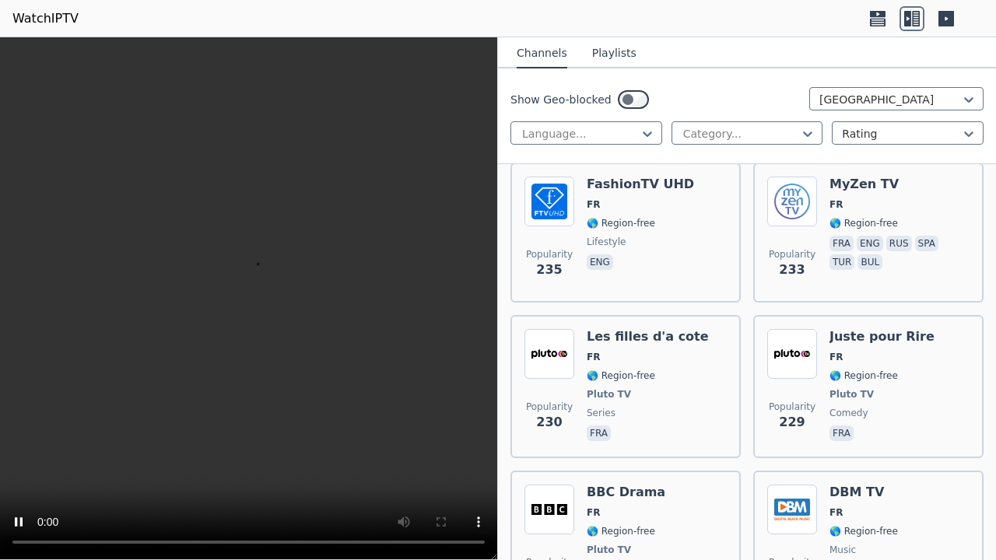
scroll to position [2374, 0]
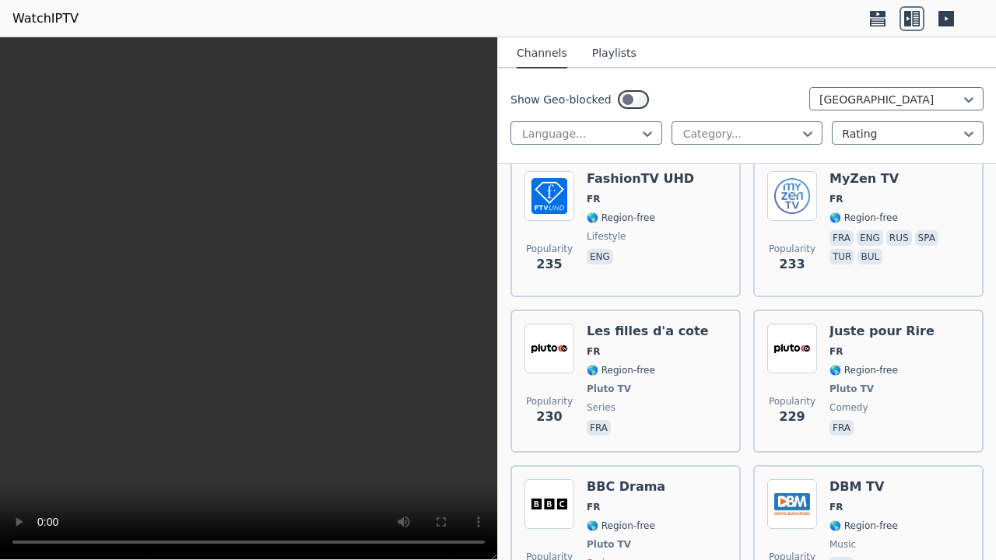
click at [625, 479] on h6 "BBC Drama" at bounding box center [626, 487] width 79 height 16
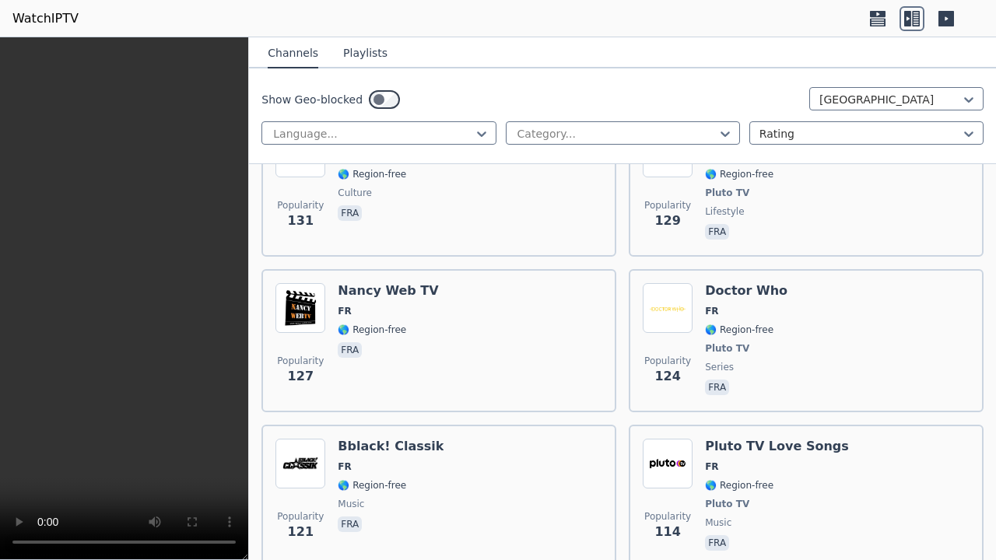
scroll to position [4226, 0]
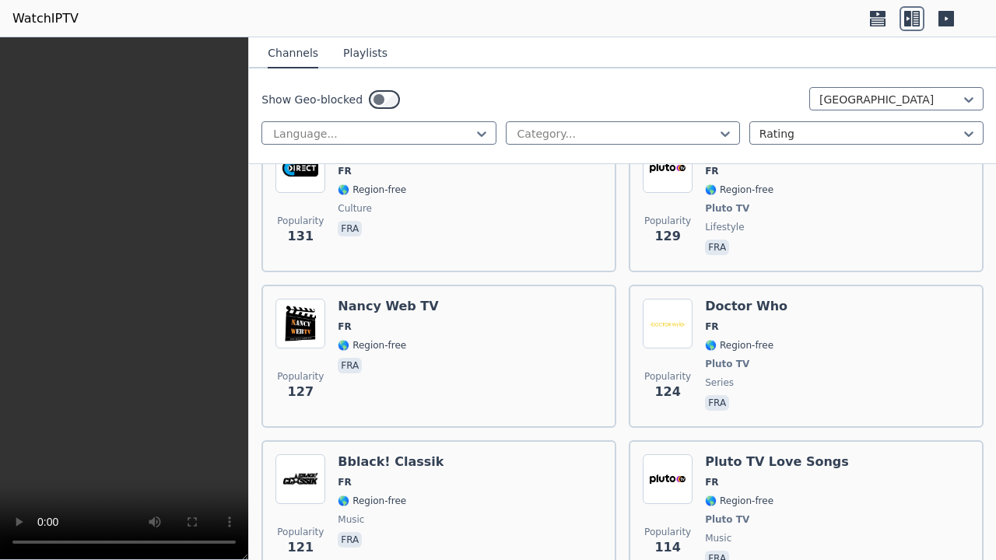
click at [248, 279] on video at bounding box center [124, 298] width 248 height 523
